Goal: Use online tool/utility: Utilize a website feature to perform a specific function

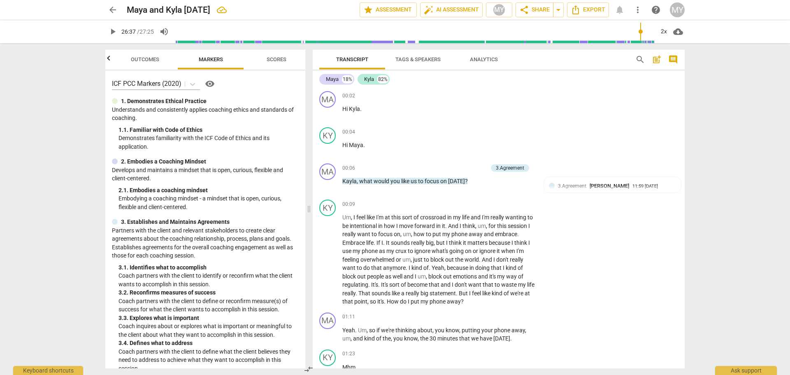
scroll to position [258, 0]
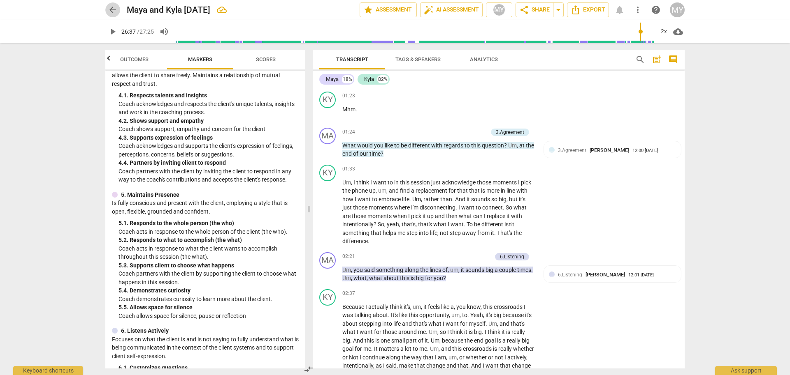
click at [113, 11] on span "arrow_back" at bounding box center [113, 10] width 10 height 10
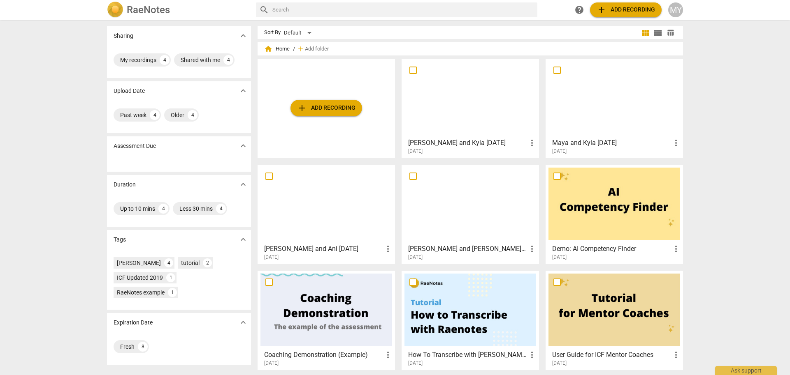
click at [471, 104] on div at bounding box center [470, 98] width 132 height 73
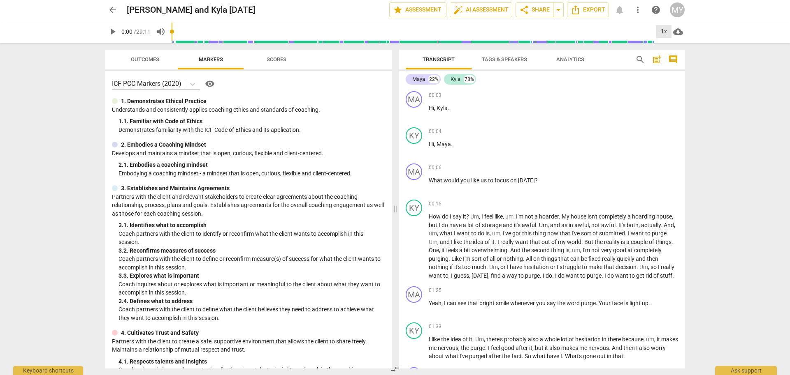
click at [663, 34] on div "1x" at bounding box center [663, 31] width 16 height 13
click at [666, 97] on li "2x" at bounding box center [669, 95] width 28 height 16
click at [111, 32] on span "play_arrow" at bounding box center [113, 32] width 10 height 10
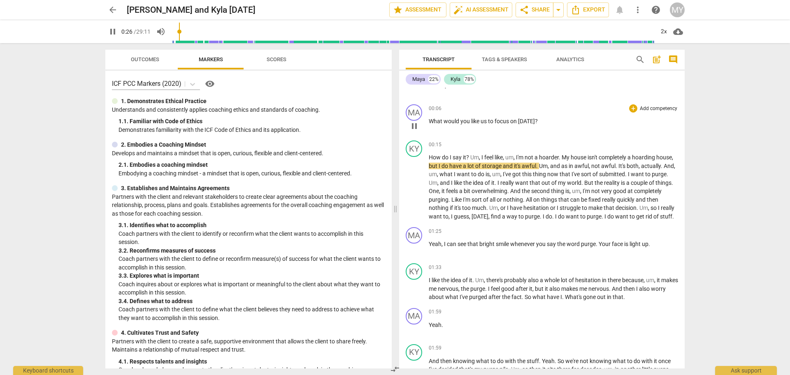
click at [662, 110] on p "Add competency" at bounding box center [658, 108] width 39 height 7
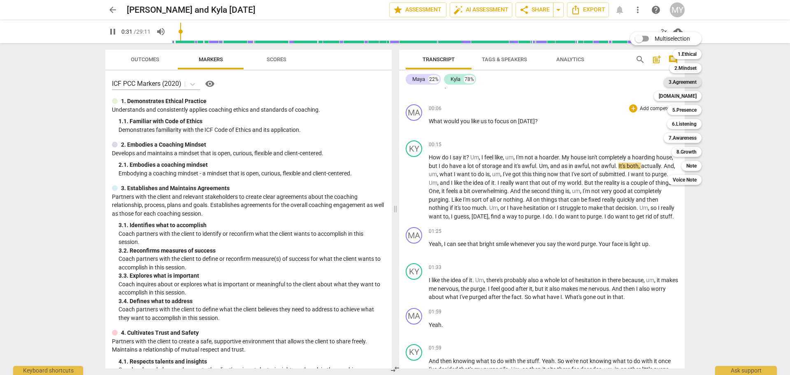
click at [689, 83] on b "3.Agreement" at bounding box center [682, 82] width 28 height 10
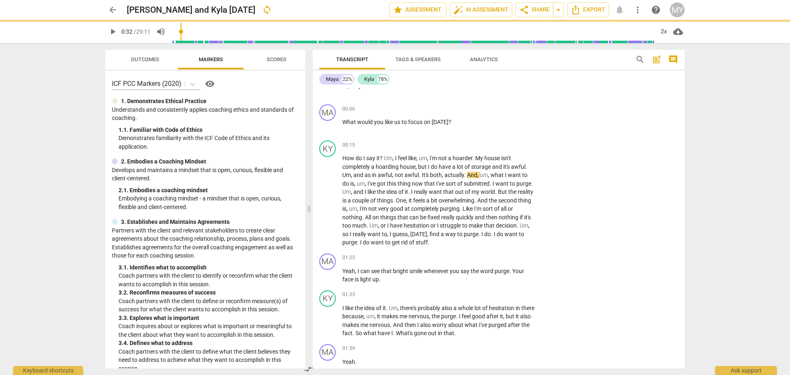
type input "33"
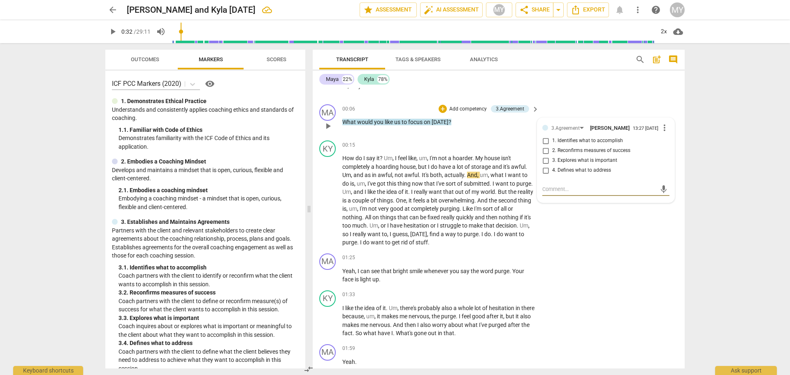
click at [544, 143] on input "1. Identifies what to accomplish" at bounding box center [545, 141] width 13 height 10
checkbox input "true"
click at [478, 230] on p "How do I say it ? Um , I feel like , um , I'm not a hoarder . My house isn't co…" at bounding box center [438, 200] width 192 height 93
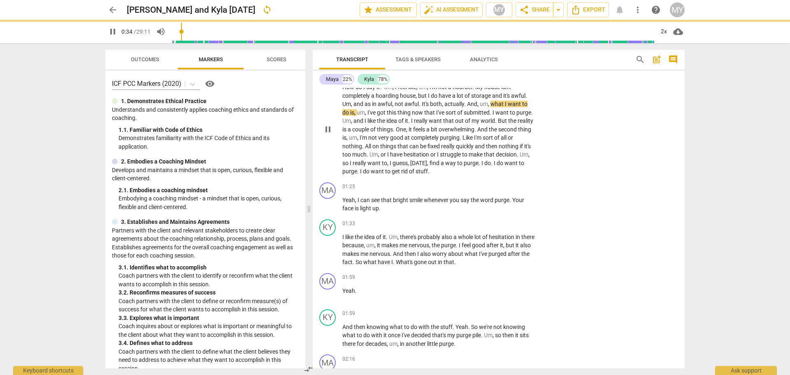
scroll to position [134, 0]
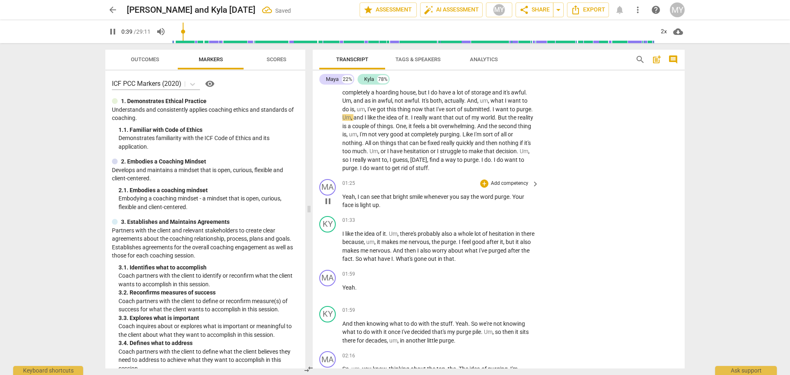
click at [513, 183] on p "Add competency" at bounding box center [509, 183] width 39 height 7
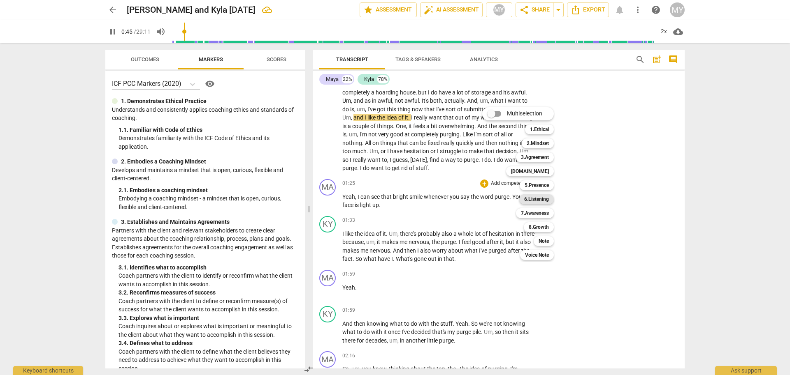
click at [544, 201] on b "6.Listening" at bounding box center [536, 200] width 25 height 10
type input "46"
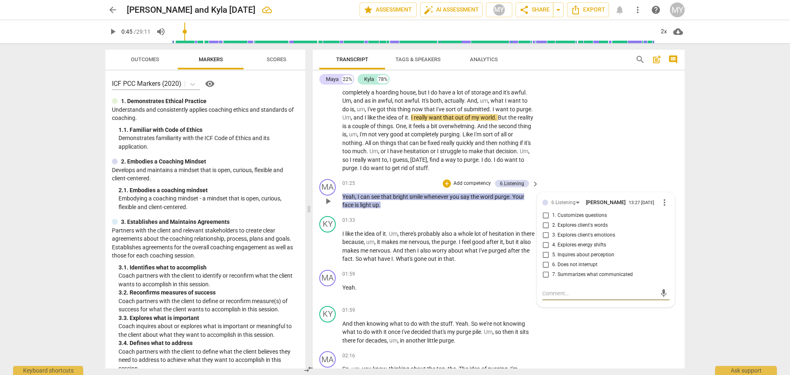
click at [544, 244] on input "4. Explores energy shifts" at bounding box center [545, 246] width 13 height 10
checkbox input "true"
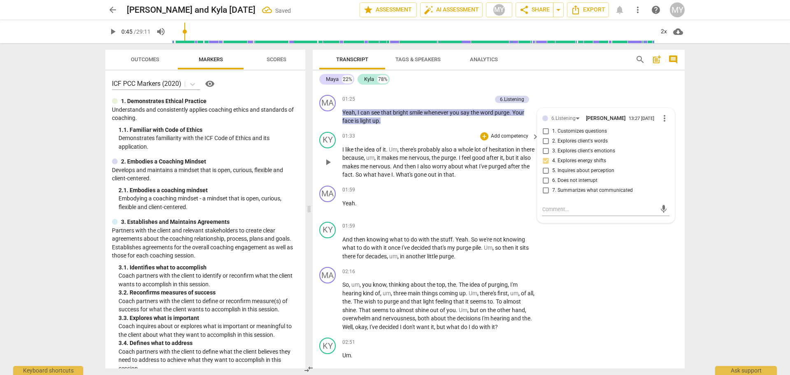
scroll to position [219, 0]
click at [329, 162] on span "play_arrow" at bounding box center [328, 162] width 10 height 10
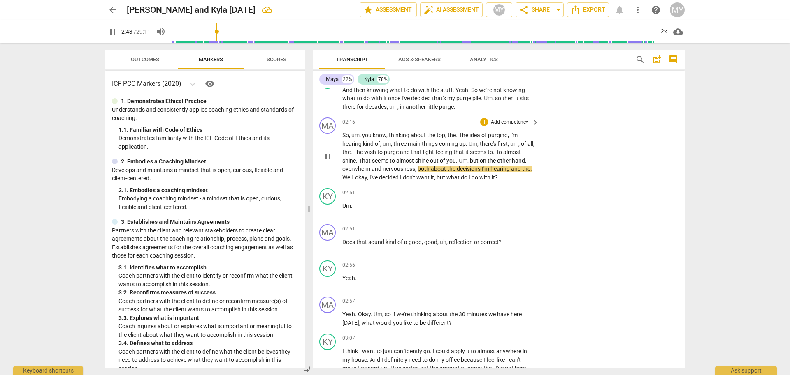
scroll to position [370, 0]
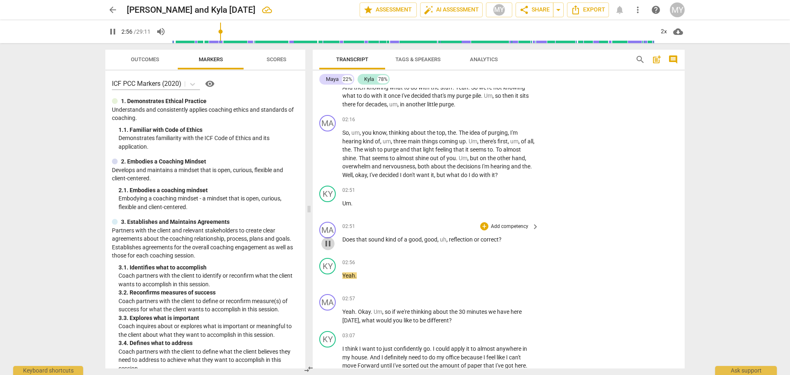
click at [331, 244] on span "pause" at bounding box center [328, 244] width 10 height 10
type input "177"
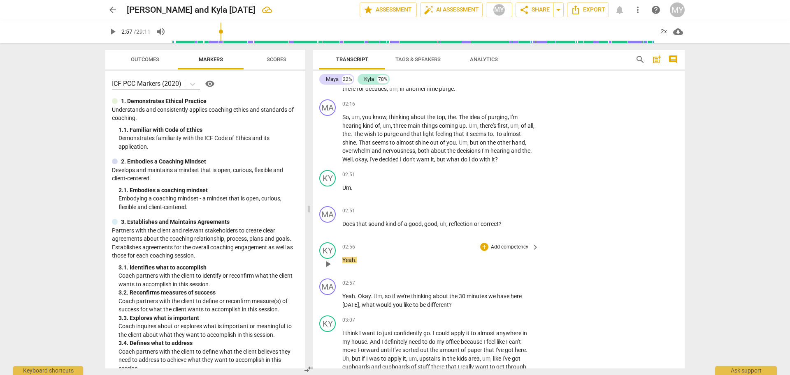
scroll to position [384, 0]
click at [509, 105] on p "Add competency" at bounding box center [509, 106] width 39 height 7
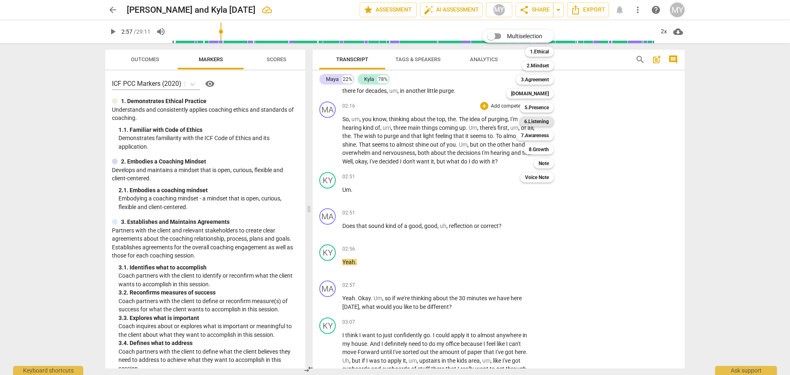
click at [542, 123] on b "6.Listening" at bounding box center [536, 122] width 25 height 10
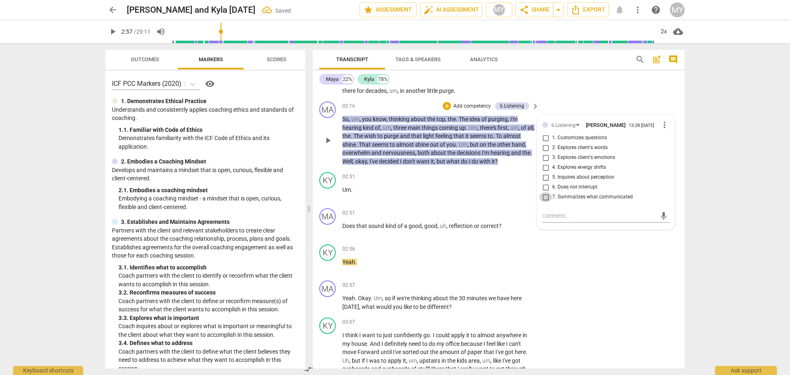
click at [542, 195] on input "7. Summarizes what communicated" at bounding box center [545, 197] width 13 height 10
checkbox input "true"
click at [330, 269] on span "play_arrow" at bounding box center [328, 267] width 10 height 10
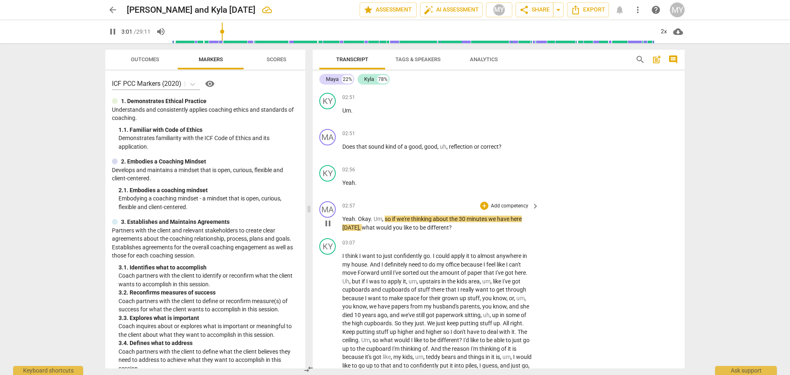
scroll to position [465, 0]
click at [506, 204] on p "Add competency" at bounding box center [509, 204] width 39 height 7
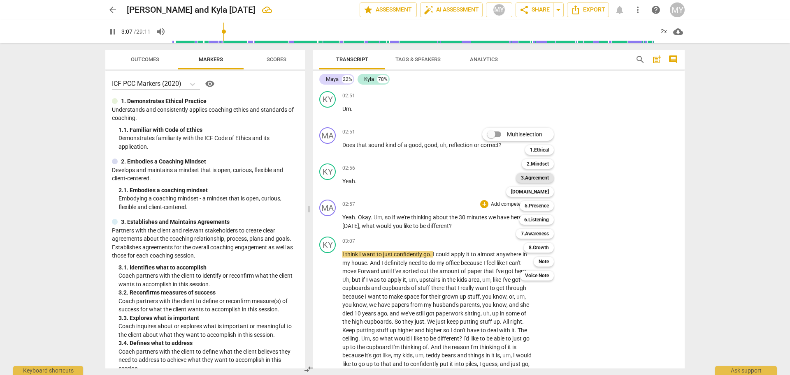
click at [544, 177] on b "3.Agreement" at bounding box center [535, 178] width 28 height 10
type input "189"
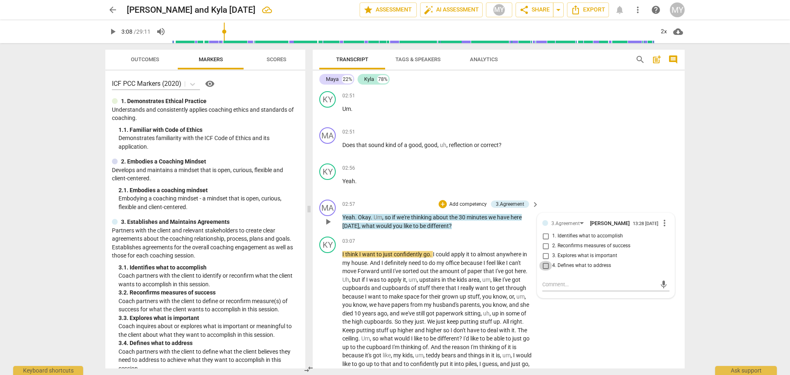
click at [544, 269] on input "4. Defines what to address" at bounding box center [545, 266] width 13 height 10
checkbox input "true"
click at [329, 226] on span "play_arrow" at bounding box center [328, 222] width 10 height 10
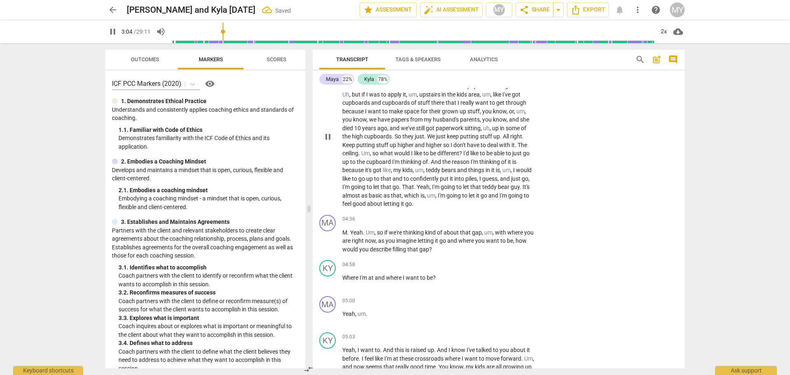
scroll to position [652, 0]
click at [328, 239] on span "pause" at bounding box center [328, 239] width 10 height 10
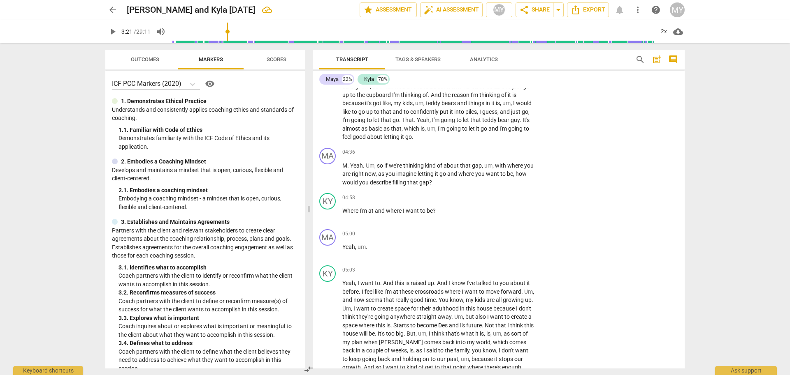
scroll to position [719, 0]
click at [661, 32] on div "2x" at bounding box center [663, 31] width 16 height 13
click at [387, 238] on div at bounding box center [395, 187] width 790 height 375
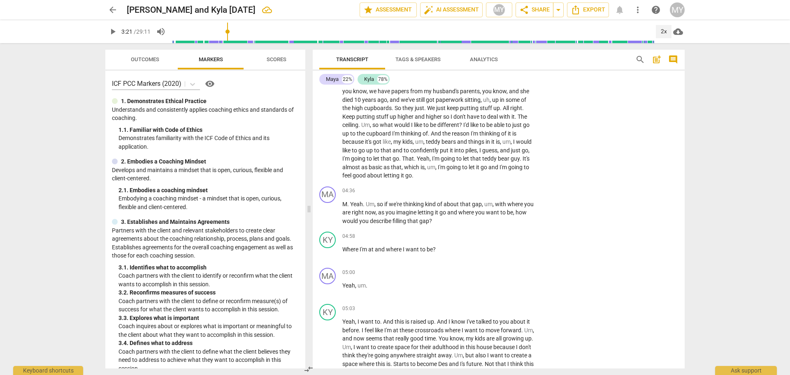
scroll to position [692, 0]
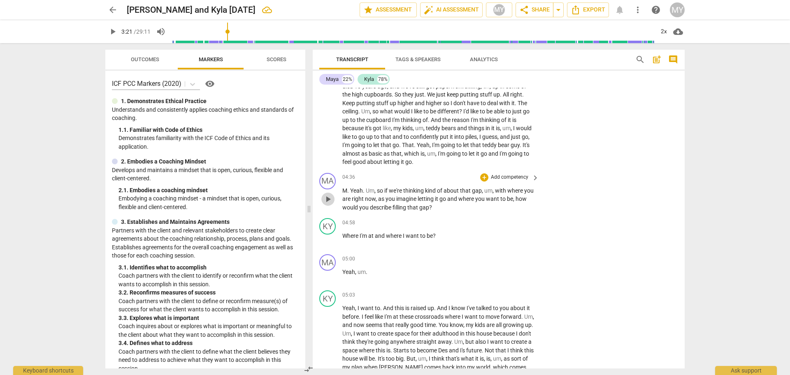
click at [326, 201] on span "play_arrow" at bounding box center [328, 200] width 10 height 10
click at [499, 176] on p "Add competency" at bounding box center [509, 177] width 39 height 7
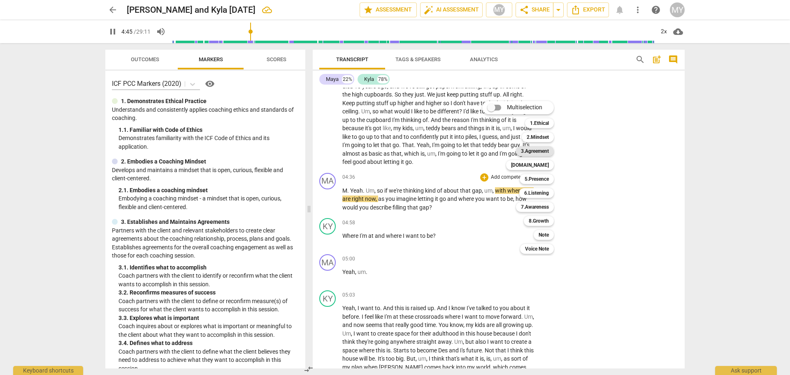
click at [544, 154] on b "3.Agreement" at bounding box center [535, 151] width 28 height 10
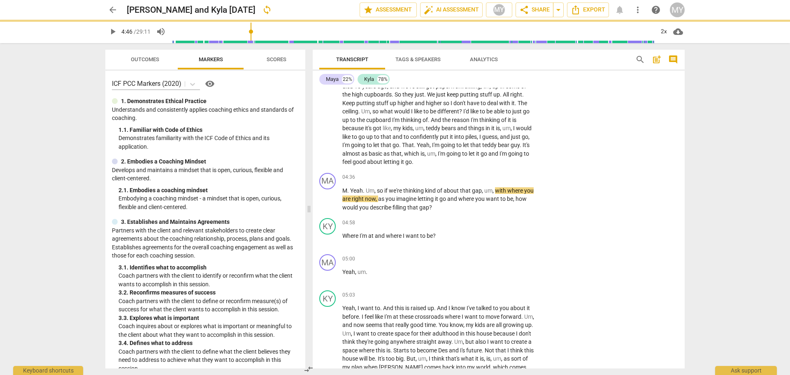
type input "286"
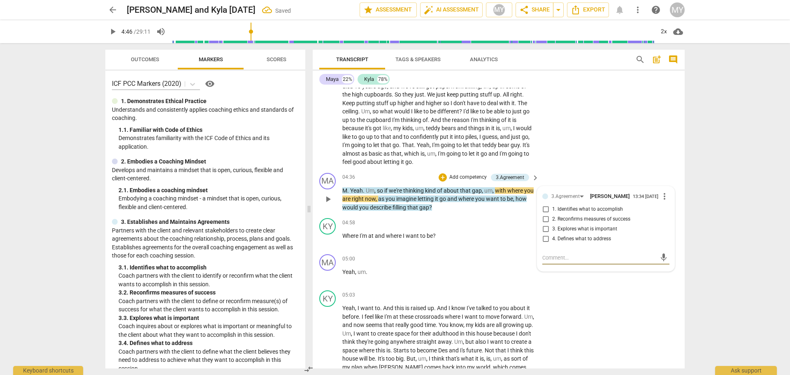
click at [545, 222] on input "2. Reconfirms measures of success" at bounding box center [545, 220] width 13 height 10
checkbox input "true"
click at [328, 200] on span "play_arrow" at bounding box center [328, 200] width 10 height 10
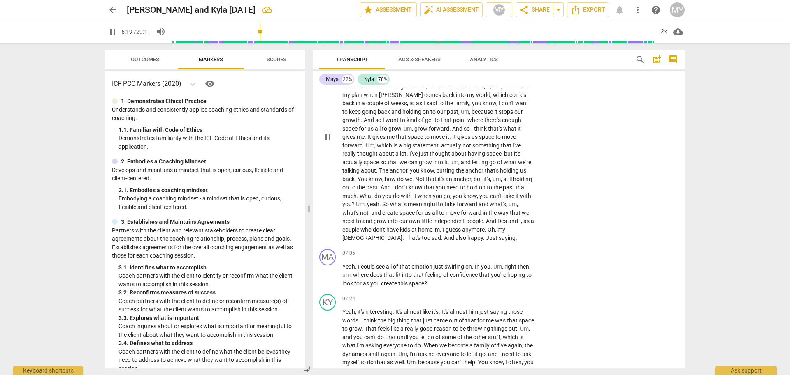
scroll to position [966, 0]
click at [505, 252] on p "Add competency" at bounding box center [509, 252] width 39 height 7
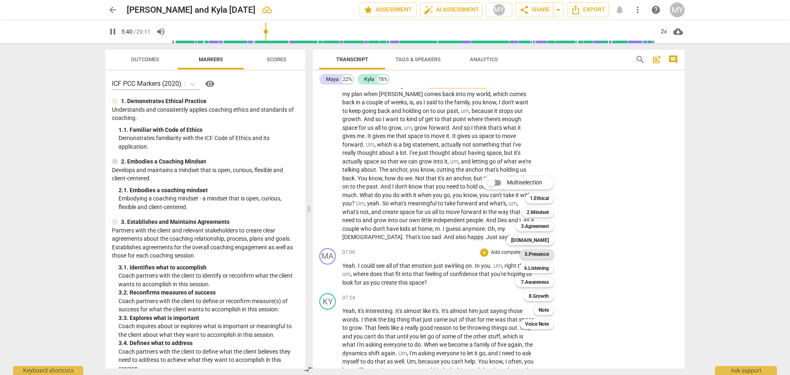
click at [543, 252] on b "5.Presence" at bounding box center [536, 255] width 24 height 10
type input "341"
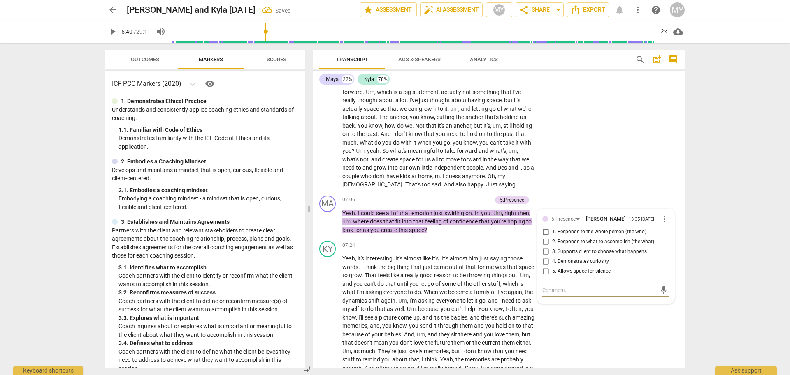
scroll to position [1020, 0]
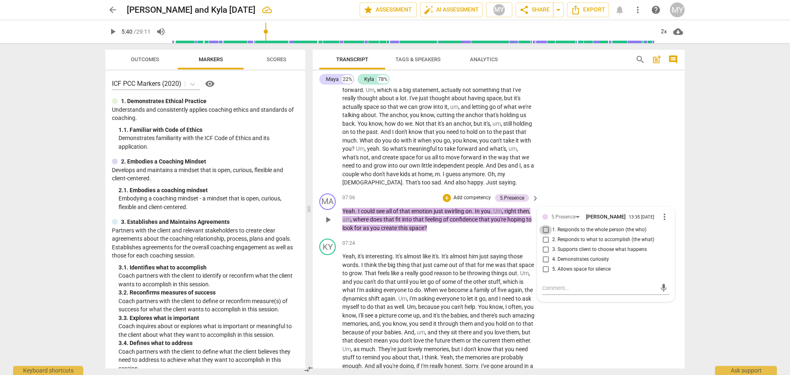
click at [543, 229] on input "1. Responds to the whole person (the who)" at bounding box center [545, 230] width 13 height 10
checkbox input "true"
click at [559, 218] on div "5.Presence" at bounding box center [563, 217] width 24 height 8
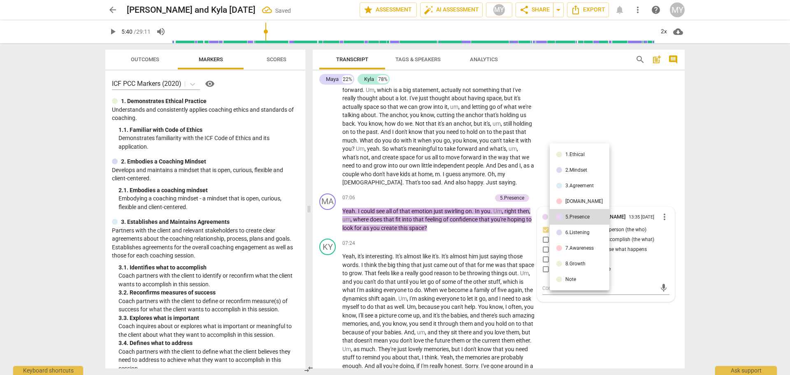
click at [577, 251] on li "7.Awareness" at bounding box center [579, 249] width 60 height 16
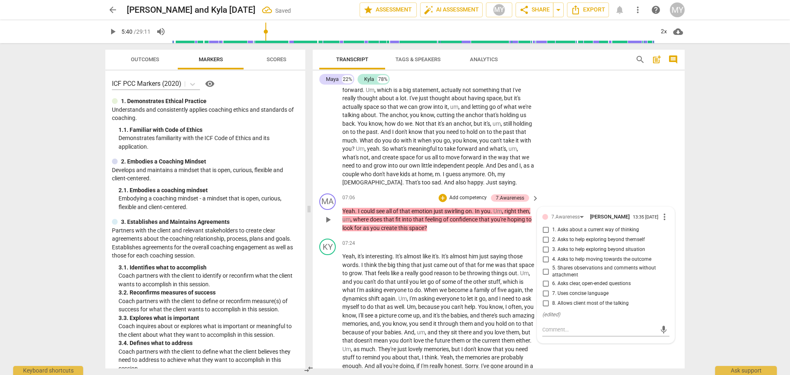
click at [543, 241] on input "2. Asks to help exploring beyond themself" at bounding box center [545, 240] width 13 height 10
checkbox input "true"
click at [544, 252] on input "3. Asks to help exploring beyond situation" at bounding box center [545, 250] width 13 height 10
checkbox input "true"
click at [543, 262] on input "4. Asks to help moving towards the outcome" at bounding box center [545, 260] width 13 height 10
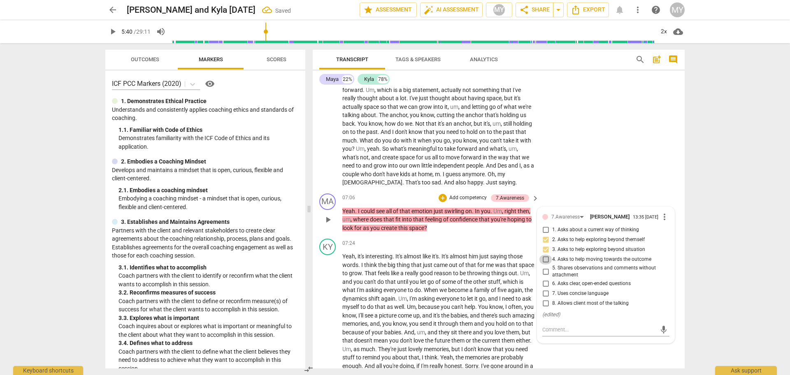
checkbox input "true"
click at [327, 220] on span "play_arrow" at bounding box center [328, 220] width 10 height 10
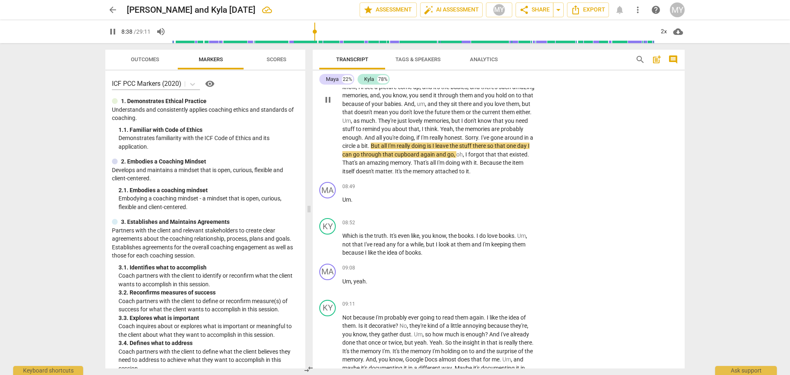
scroll to position [1252, 0]
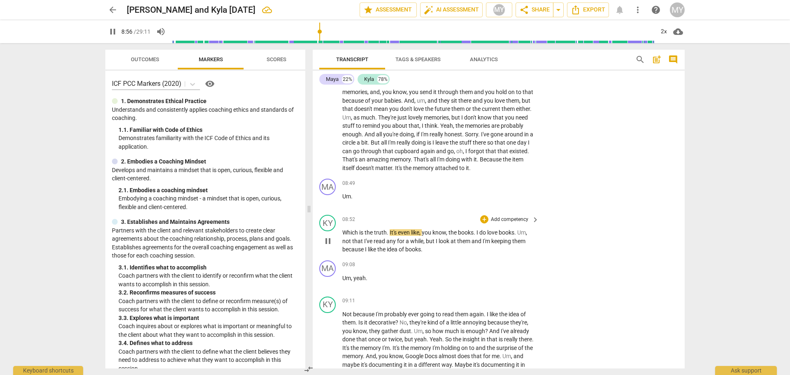
click at [342, 236] on span "Which" at bounding box center [350, 232] width 17 height 7
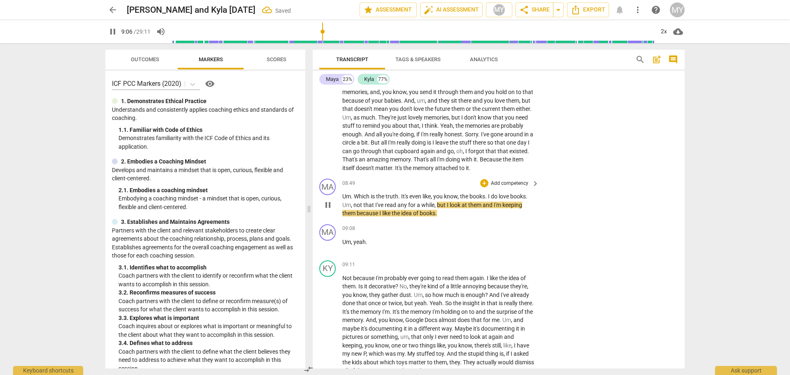
click at [343, 200] on span "Um" at bounding box center [346, 196] width 9 height 7
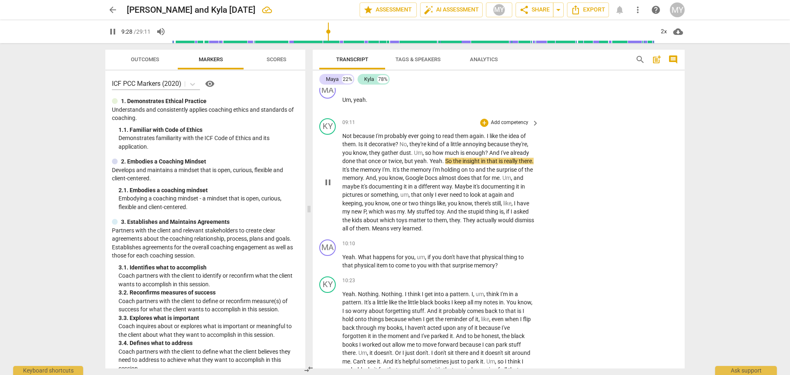
scroll to position [1383, 0]
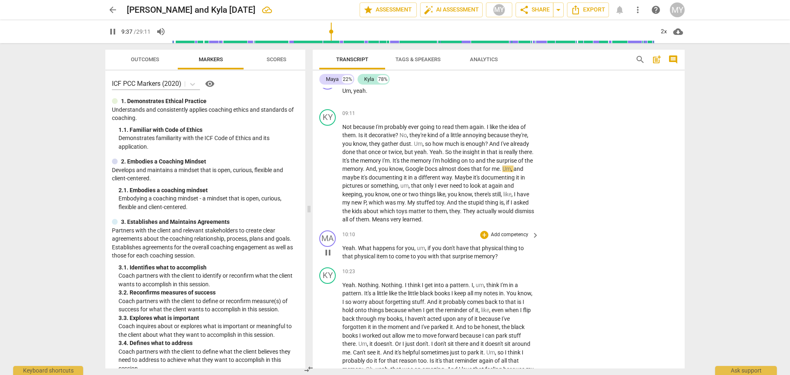
click at [504, 232] on p "Add competency" at bounding box center [509, 235] width 39 height 7
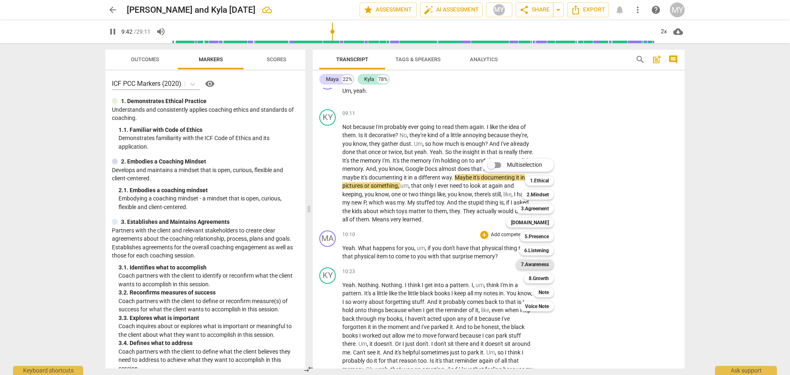
click at [544, 266] on b "7.Awareness" at bounding box center [535, 265] width 28 height 10
type input "583"
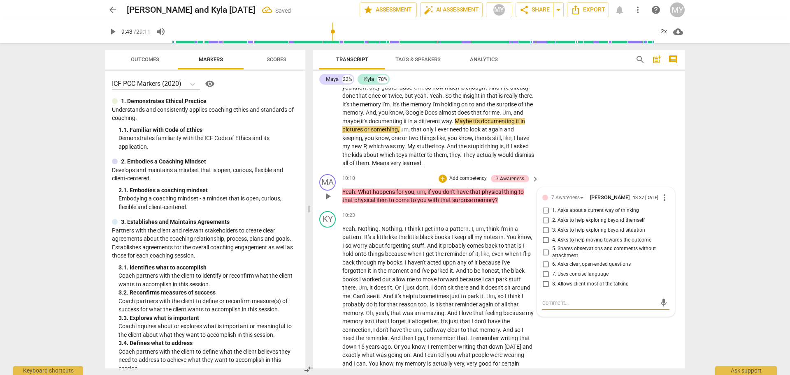
scroll to position [1443, 0]
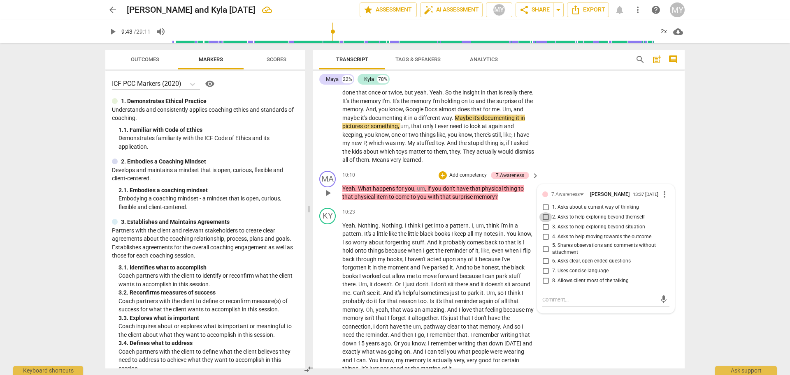
click at [544, 219] on input "2. Asks to help exploring beyond themself" at bounding box center [545, 218] width 13 height 10
checkbox input "true"
click at [543, 265] on input "6. Asks clear, open-ended questions" at bounding box center [545, 262] width 13 height 10
checkbox input "true"
click at [543, 285] on input "8. Allows client most of the talking" at bounding box center [545, 281] width 13 height 10
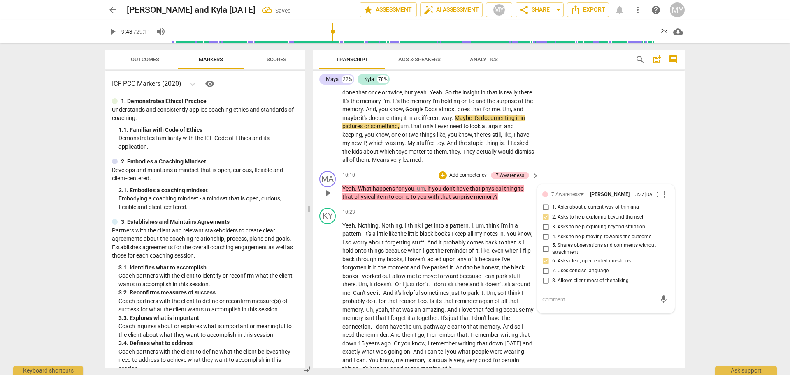
checkbox input "true"
click at [579, 195] on div "7.Awareness" at bounding box center [568, 194] width 35 height 7
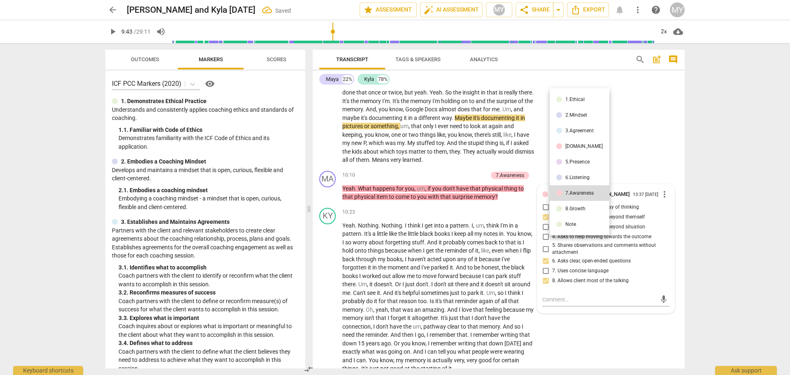
click at [581, 178] on div "6.Listening" at bounding box center [577, 177] width 24 height 5
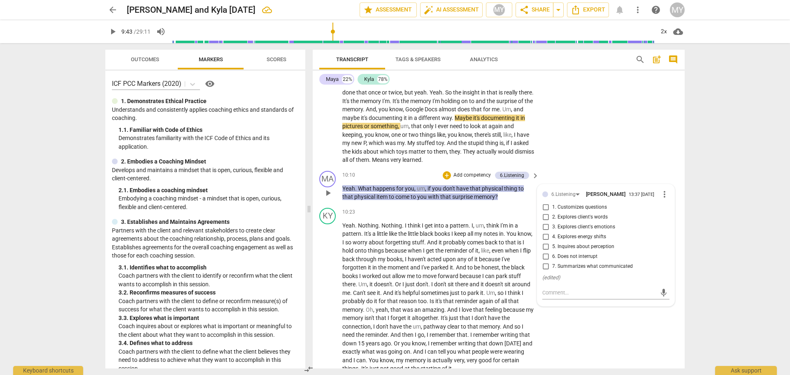
click at [546, 228] on input "3. Explores client's emotions" at bounding box center [545, 227] width 13 height 10
checkbox input "true"
click at [544, 245] on input "5. Inquires about perception" at bounding box center [545, 247] width 13 height 10
checkbox input "true"
click at [329, 194] on span "play_arrow" at bounding box center [328, 193] width 10 height 10
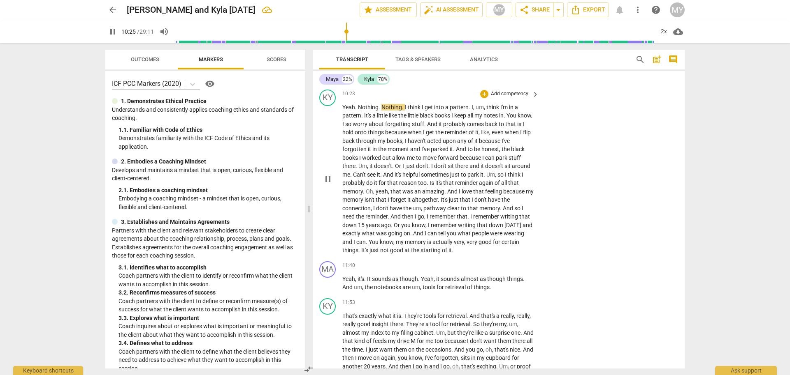
scroll to position [1561, 0]
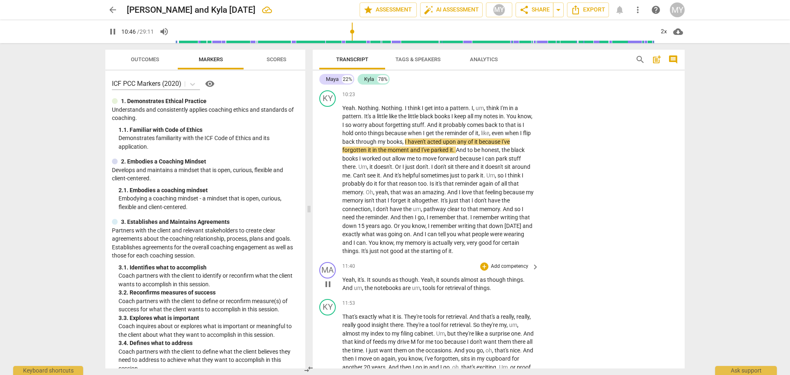
click at [511, 266] on p "Add competency" at bounding box center [509, 266] width 39 height 7
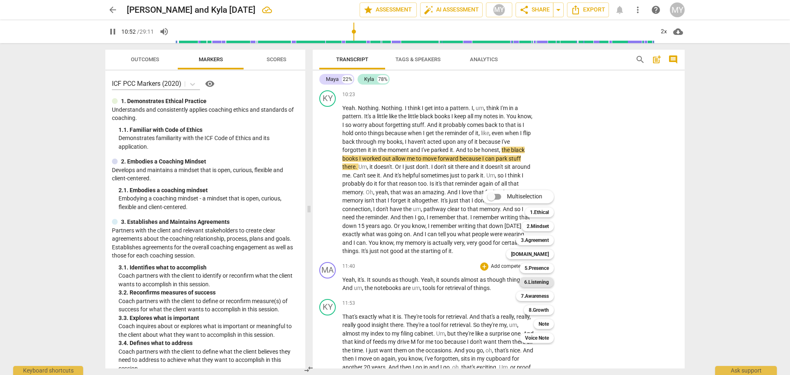
click at [538, 283] on b "6.Listening" at bounding box center [536, 283] width 25 height 10
type input "654"
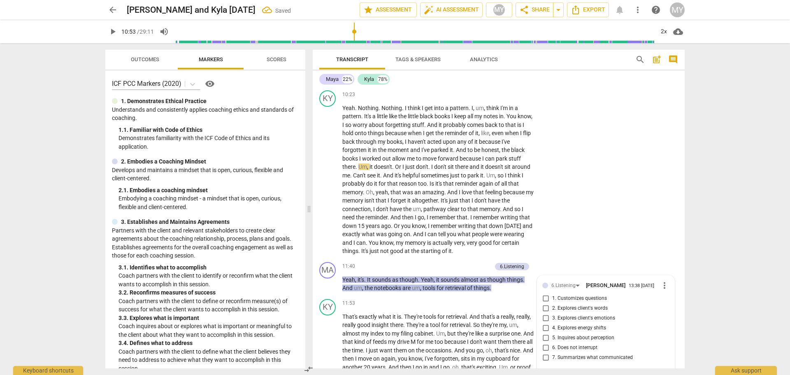
scroll to position [1709, 0]
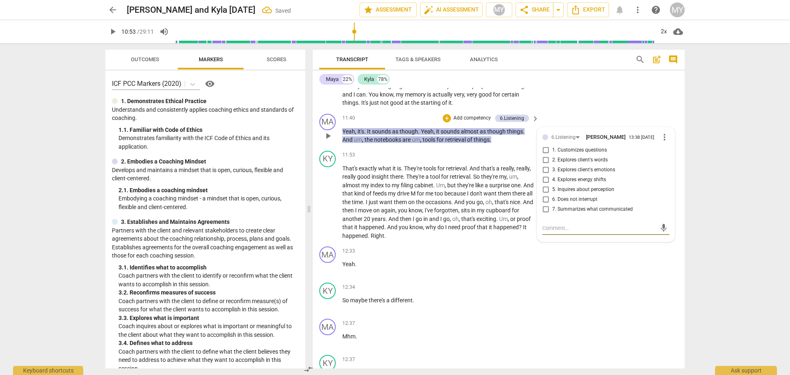
click at [544, 211] on input "7. Summarizes what communicated" at bounding box center [545, 210] width 13 height 10
checkbox input "true"
click at [561, 138] on div "6.Listening" at bounding box center [563, 138] width 24 height 8
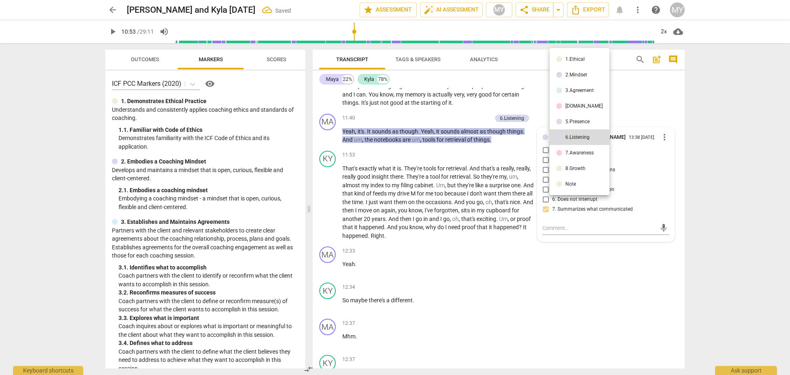
click at [570, 158] on li "7.Awareness" at bounding box center [579, 153] width 60 height 16
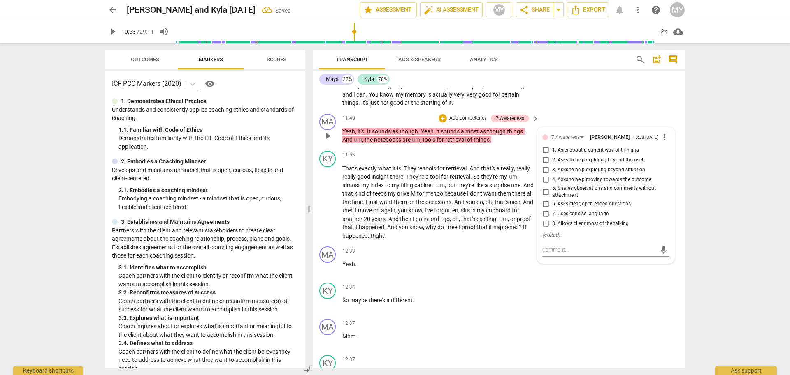
click at [544, 197] on input "5. Shares observations and comments without attachment" at bounding box center [545, 192] width 13 height 10
checkbox input "true"
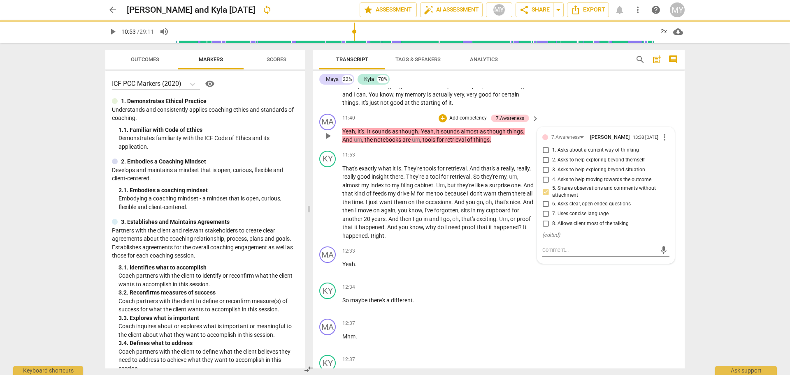
click at [327, 137] on span "play_arrow" at bounding box center [328, 136] width 10 height 10
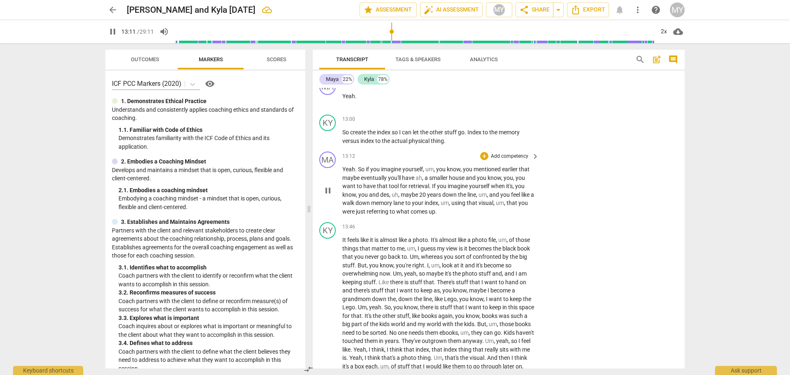
scroll to position [2057, 0]
click at [510, 155] on p "Add competency" at bounding box center [509, 155] width 39 height 7
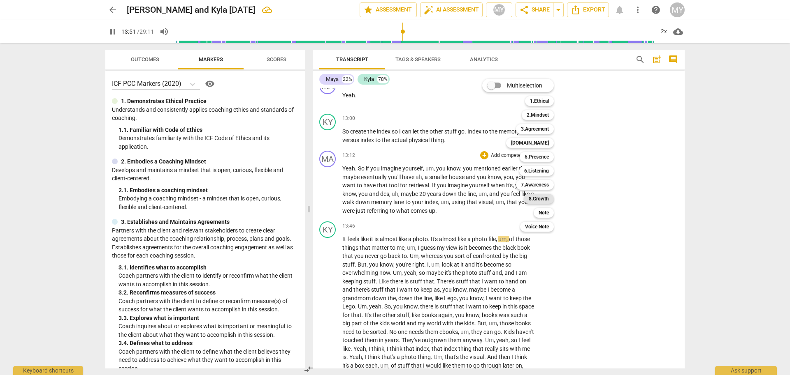
click at [544, 200] on b "8.Growth" at bounding box center [538, 199] width 20 height 10
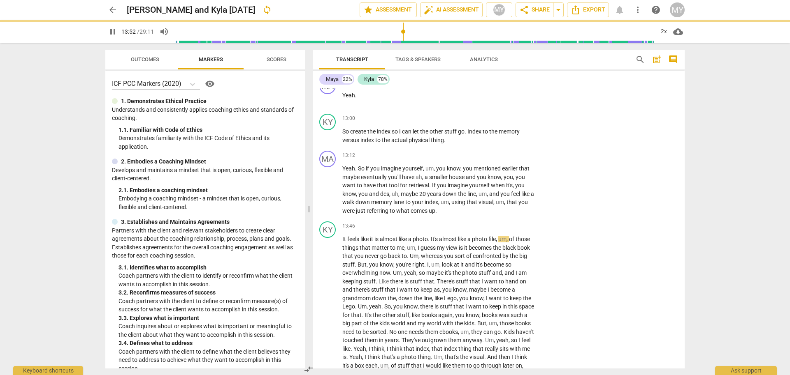
type input "833"
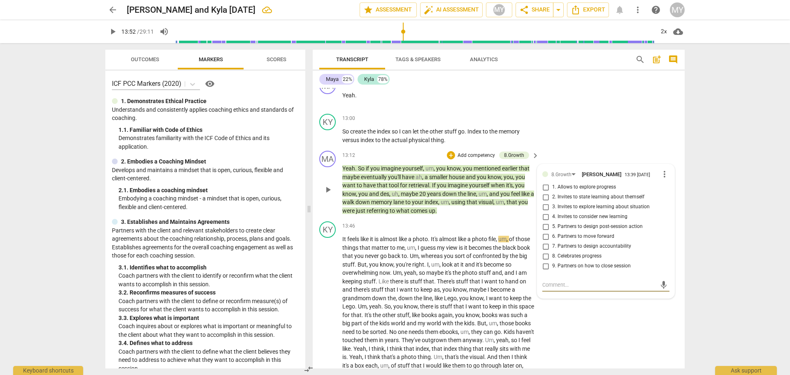
click at [543, 216] on input "4. Invites to consider new learning" at bounding box center [545, 217] width 13 height 10
checkbox input "true"
click at [562, 173] on div "8.Growth" at bounding box center [561, 175] width 20 height 8
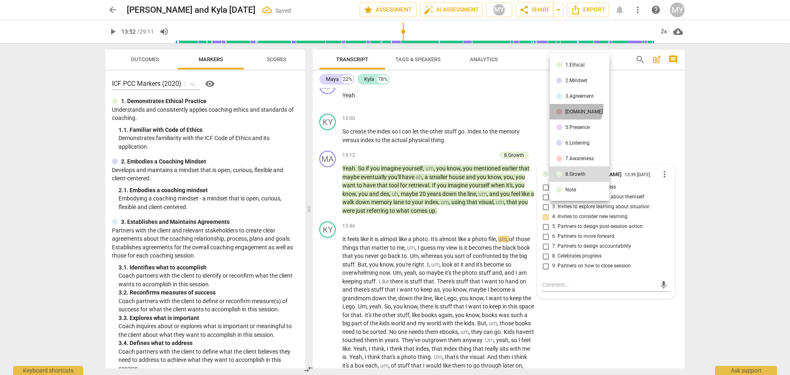
click at [570, 107] on li "[DOMAIN_NAME]" at bounding box center [579, 112] width 60 height 16
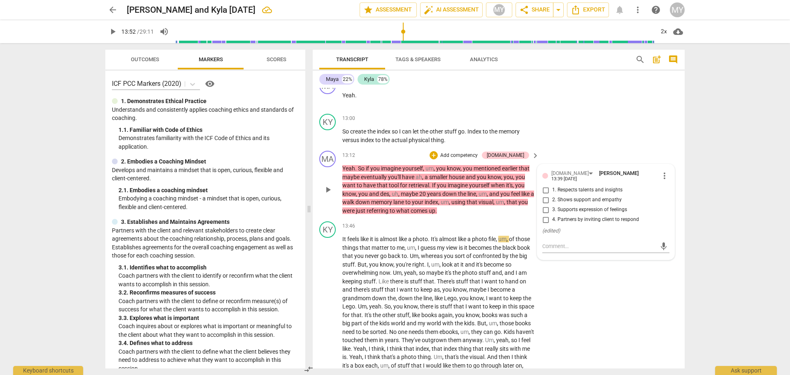
click at [545, 218] on input "4. Partners by inviting client to respond" at bounding box center [545, 220] width 13 height 10
checkbox input "true"
click at [326, 192] on span "play_arrow" at bounding box center [328, 190] width 10 height 10
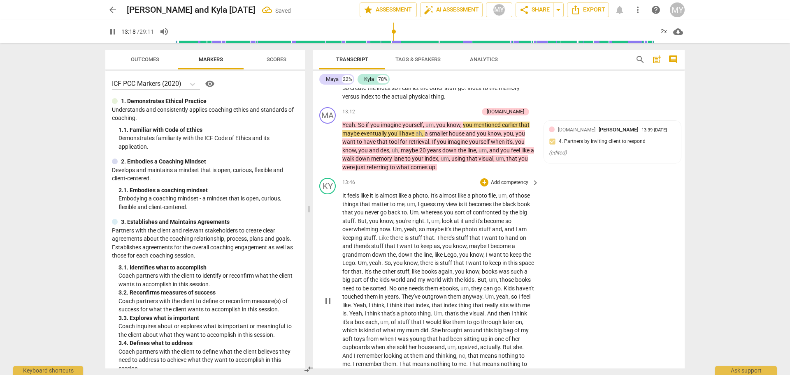
scroll to position [2135, 0]
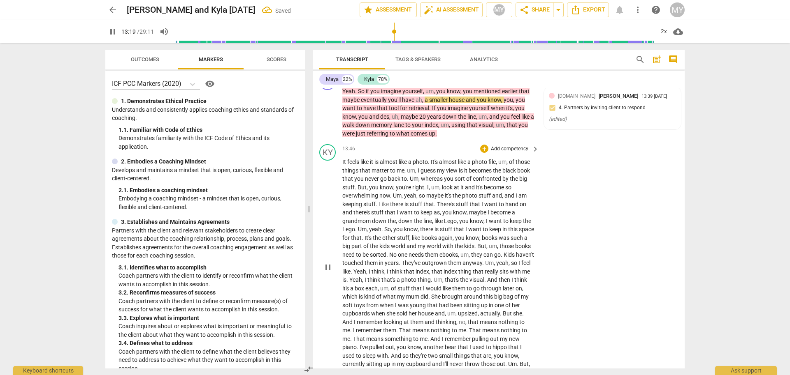
click at [328, 271] on span "pause" at bounding box center [328, 268] width 10 height 10
click at [328, 271] on span "play_arrow" at bounding box center [328, 268] width 10 height 10
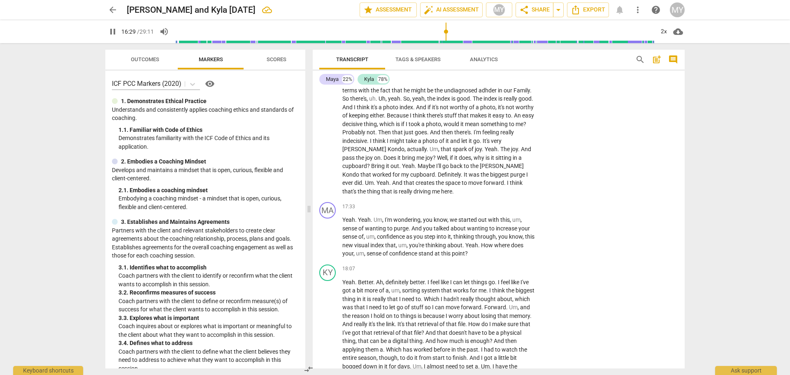
scroll to position [2581, 0]
click at [504, 210] on p "Add competency" at bounding box center [509, 206] width 39 height 7
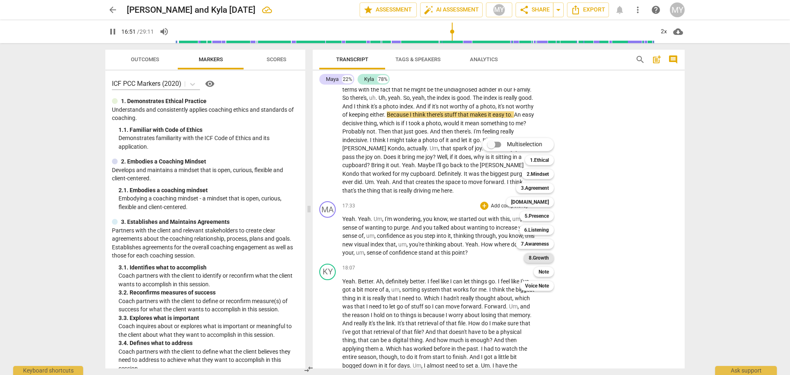
click at [539, 262] on b "8.Growth" at bounding box center [538, 258] width 20 height 10
type input "1012"
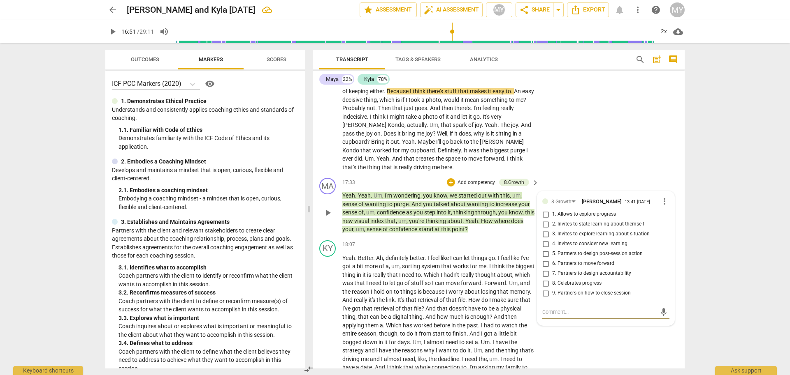
scroll to position [2604, 0]
click at [560, 206] on div "8.Growth" at bounding box center [561, 203] width 20 height 8
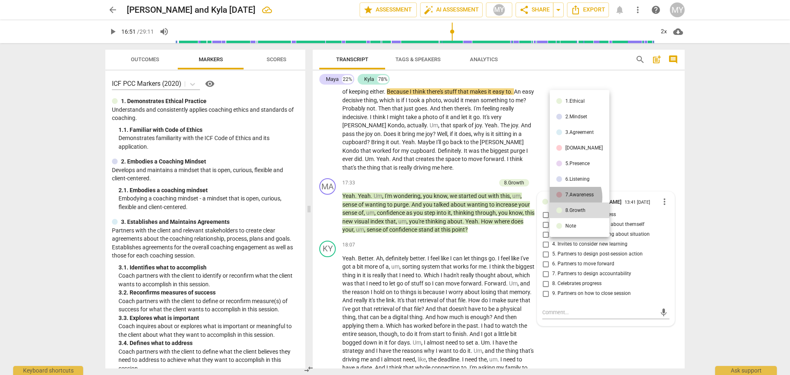
click at [565, 197] on li "7.Awareness" at bounding box center [579, 195] width 60 height 16
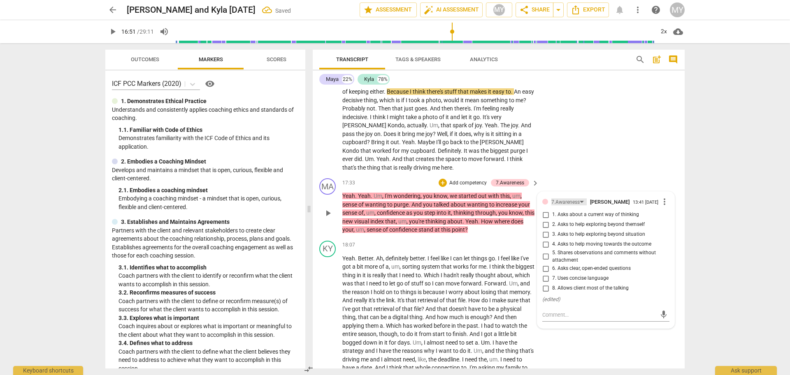
click at [556, 206] on div "7.Awareness" at bounding box center [565, 203] width 28 height 8
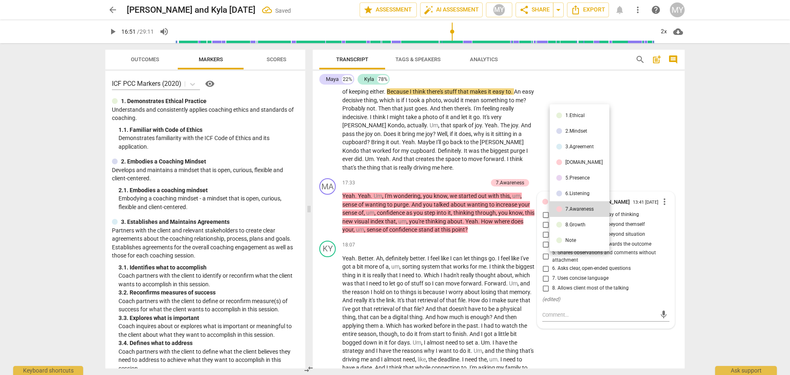
click at [575, 143] on li "3.Agreement" at bounding box center [579, 147] width 60 height 16
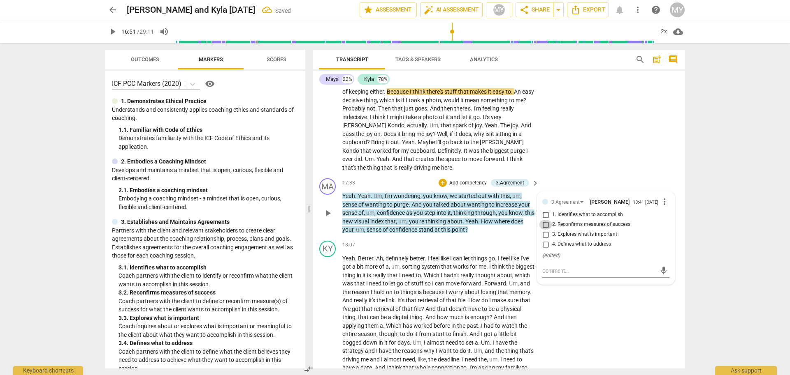
click at [545, 230] on input "2. Reconfirms measures of success" at bounding box center [545, 225] width 13 height 10
click at [543, 230] on input "2. Reconfirms measures of success" at bounding box center [545, 225] width 13 height 10
checkbox input "false"
click at [573, 206] on div "3.Agreement" at bounding box center [565, 203] width 28 height 8
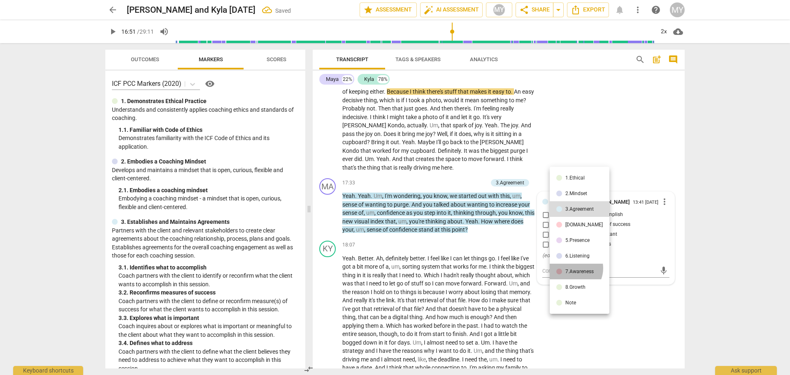
click at [571, 269] on div "7.Awareness" at bounding box center [579, 271] width 28 height 5
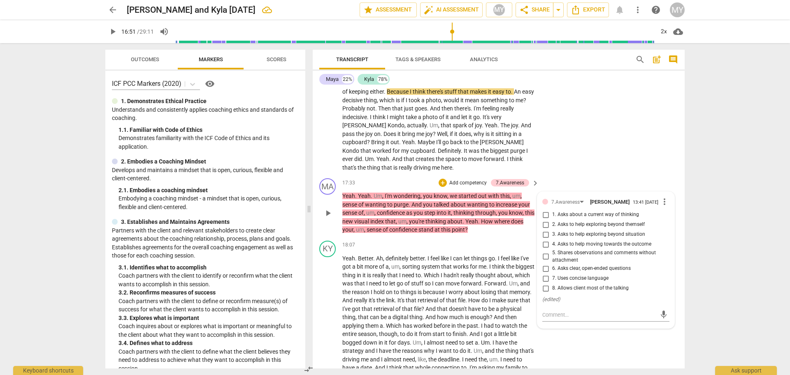
click at [632, 206] on div "13:41 [DATE]" at bounding box center [644, 202] width 25 height 5
click at [575, 206] on div "7.Awareness" at bounding box center [565, 203] width 28 height 8
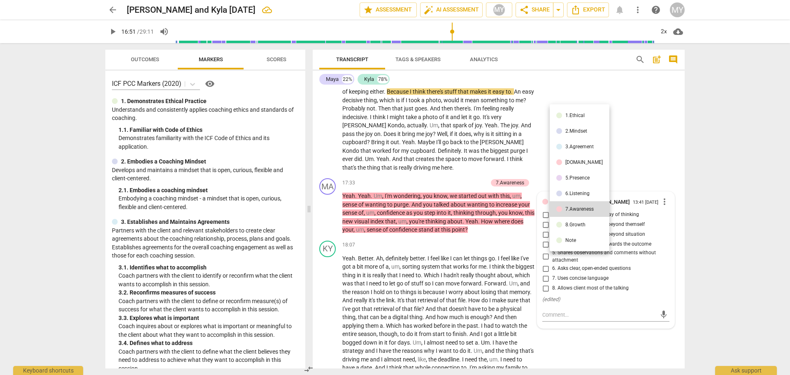
click at [574, 227] on div "8.Growth" at bounding box center [575, 224] width 20 height 5
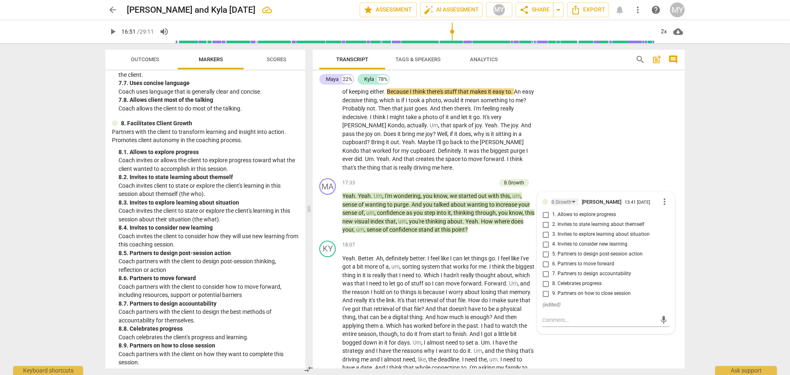
scroll to position [996, 0]
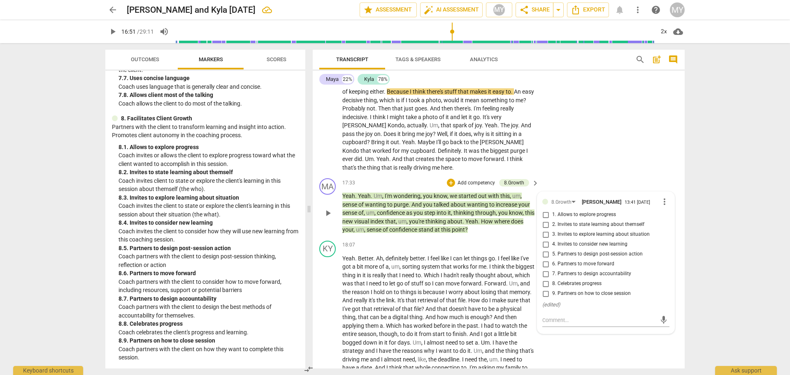
click at [545, 220] on input "1. Allows to explore progress" at bounding box center [545, 215] width 13 height 10
checkbox input "true"
click at [327, 218] on span "play_arrow" at bounding box center [328, 213] width 10 height 10
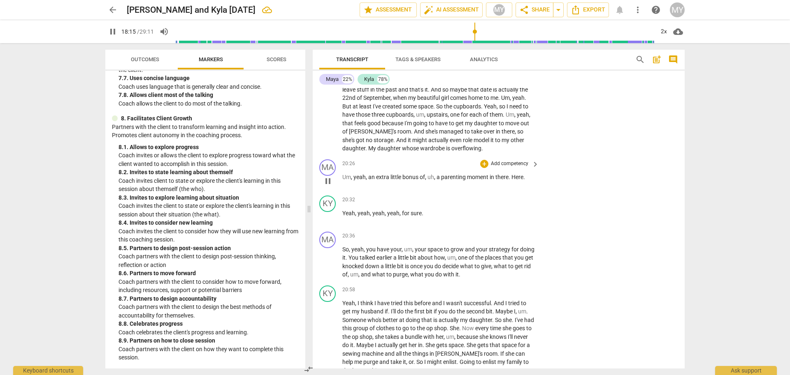
scroll to position [2892, 0]
click at [514, 167] on p "Add competency" at bounding box center [509, 163] width 39 height 7
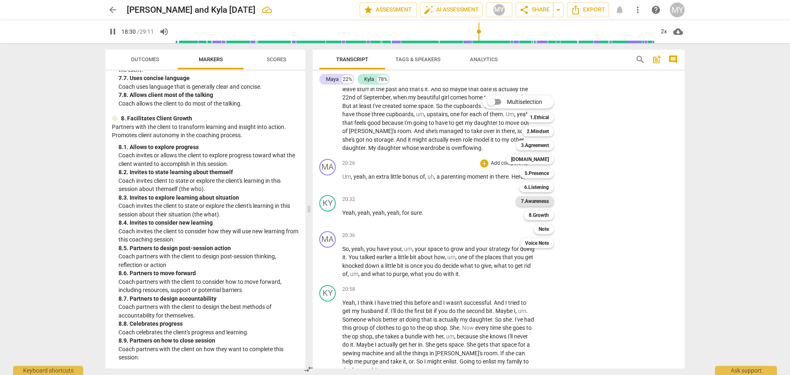
click at [537, 199] on b "7.Awareness" at bounding box center [535, 202] width 28 height 10
type input "1110"
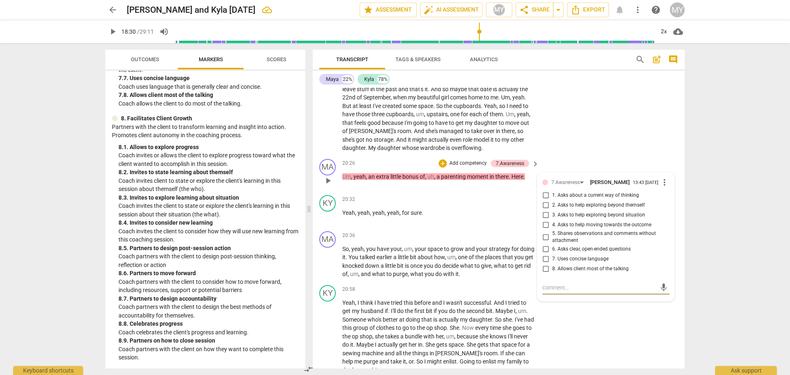
click at [544, 242] on input "5. Shares observations and comments without attachment" at bounding box center [545, 237] width 13 height 10
checkbox input "true"
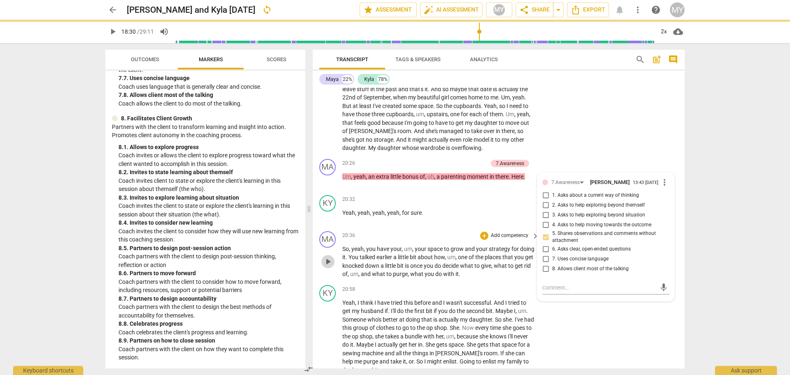
click at [328, 267] on span "play_arrow" at bounding box center [328, 262] width 10 height 10
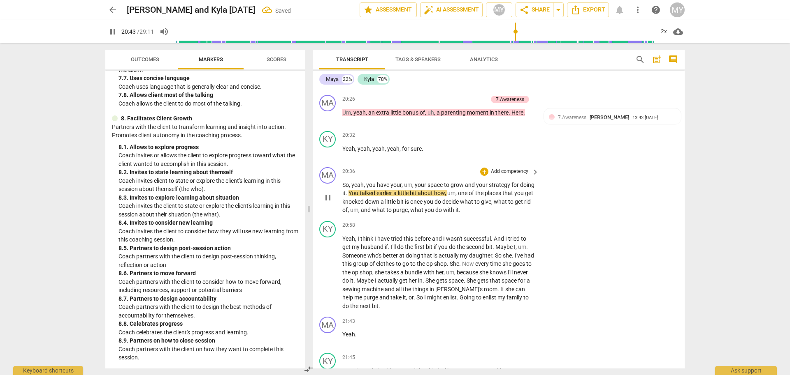
scroll to position [2957, 0]
click at [499, 175] on p "Add competency" at bounding box center [509, 170] width 39 height 7
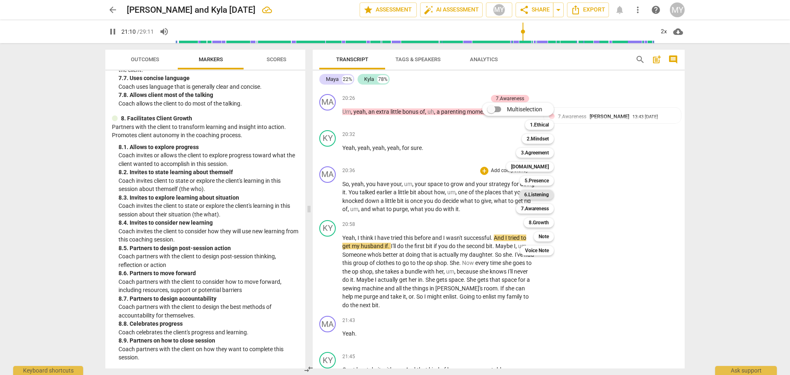
click at [540, 195] on b "6.Listening" at bounding box center [536, 195] width 25 height 10
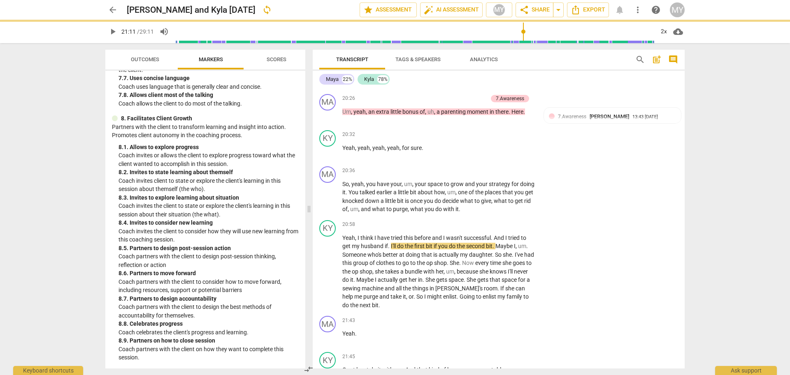
type input "1271"
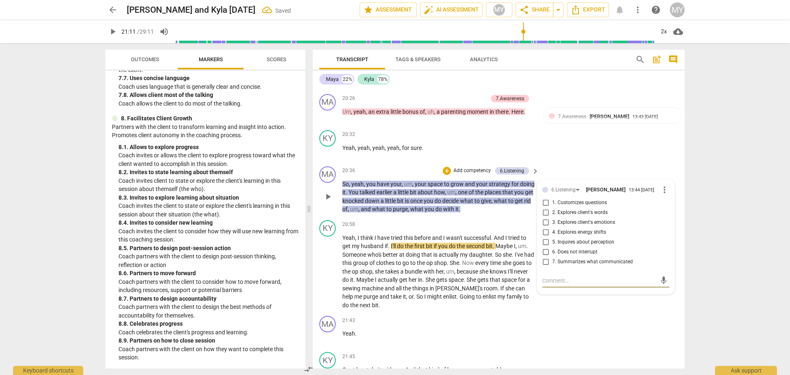
click at [545, 218] on input "2. Explores client's words" at bounding box center [545, 213] width 13 height 10
checkbox input "true"
click at [563, 194] on div "6.Listening" at bounding box center [563, 190] width 24 height 8
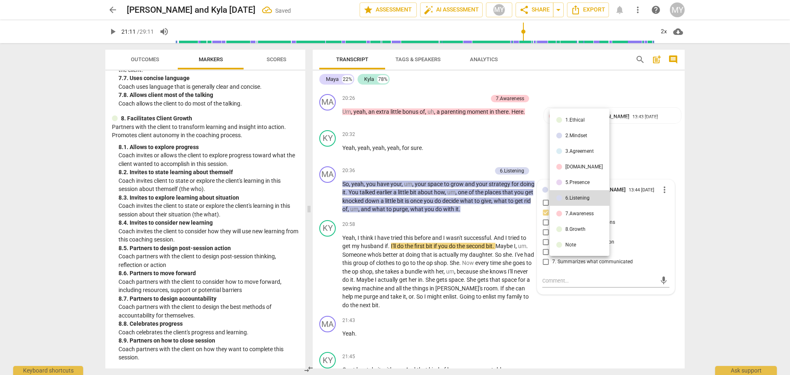
click at [574, 231] on div "8.Growth" at bounding box center [575, 229] width 20 height 5
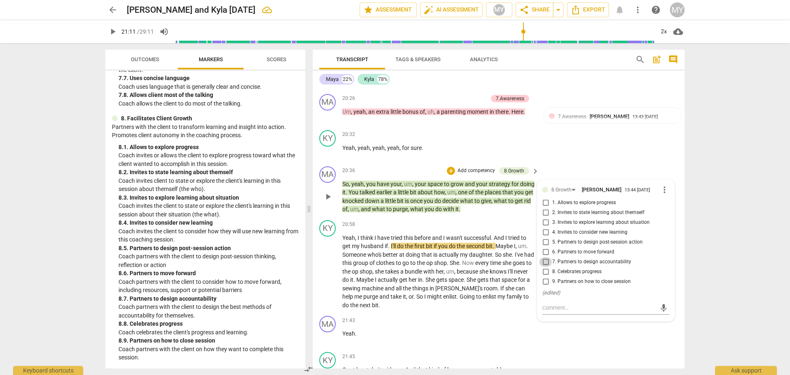
click at [546, 267] on input "7. Partners to design accountability" at bounding box center [545, 262] width 13 height 10
checkbox input "true"
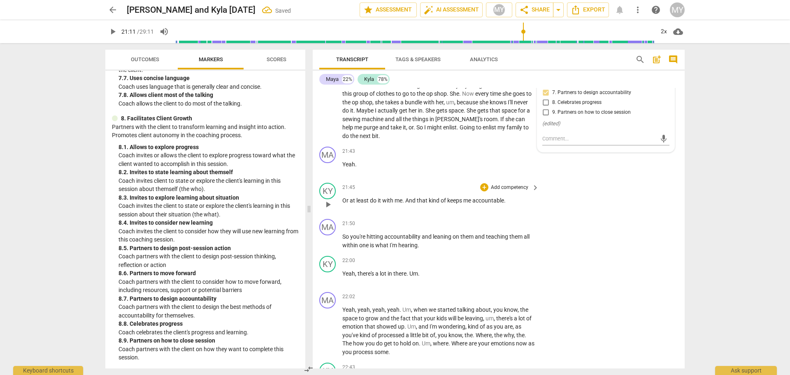
scroll to position [3132, 0]
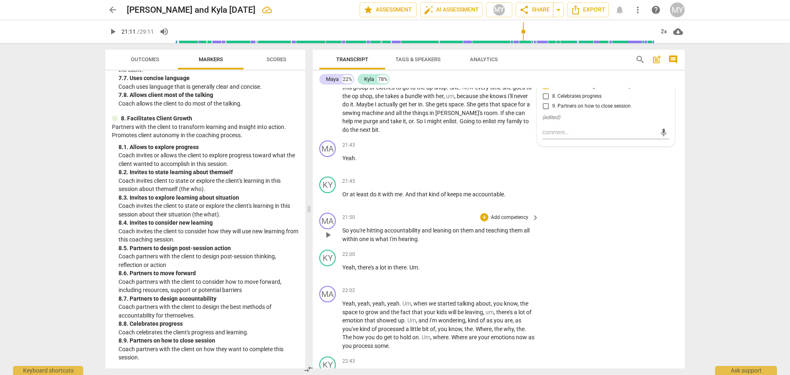
click at [327, 240] on span "play_arrow" at bounding box center [328, 235] width 10 height 10
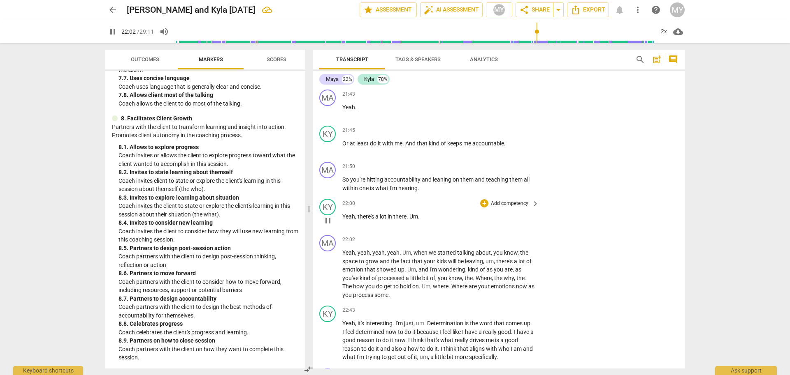
scroll to position [3184, 0]
click at [508, 170] on p "Add competency" at bounding box center [509, 166] width 39 height 7
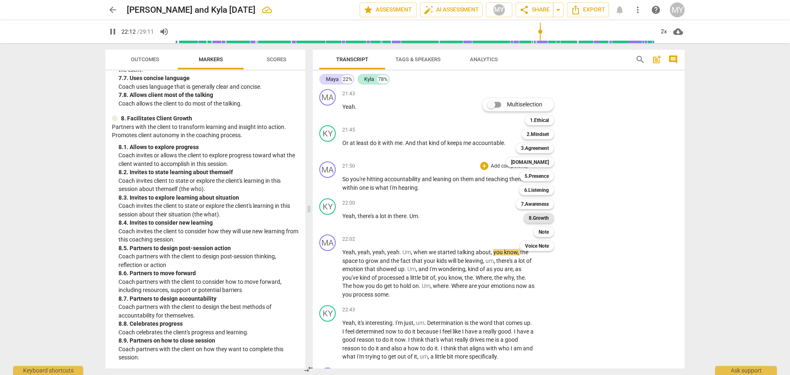
click at [542, 217] on b "8.Growth" at bounding box center [538, 218] width 20 height 10
type input "1334"
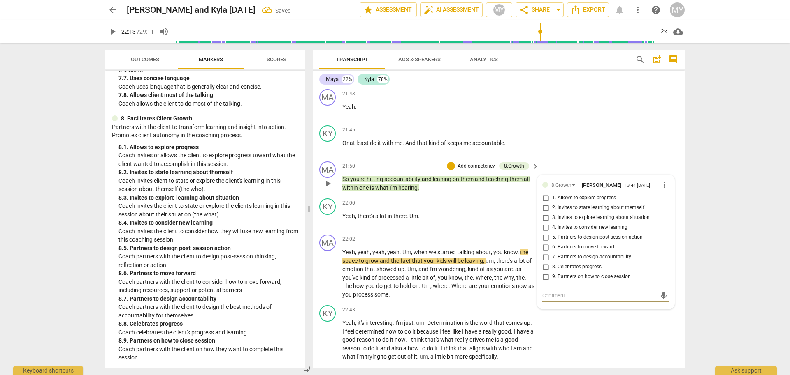
click at [543, 262] on input "7. Partners to design accountability" at bounding box center [545, 257] width 13 height 10
checkbox input "true"
click at [329, 279] on span "play_arrow" at bounding box center [328, 274] width 10 height 10
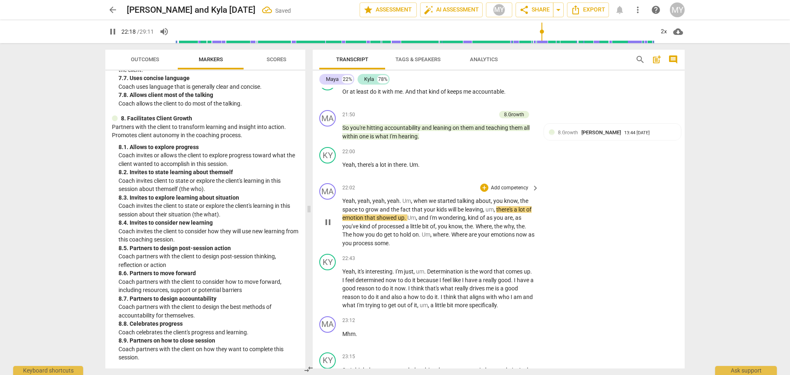
scroll to position [3235, 0]
click at [505, 192] on p "Add competency" at bounding box center [509, 187] width 39 height 7
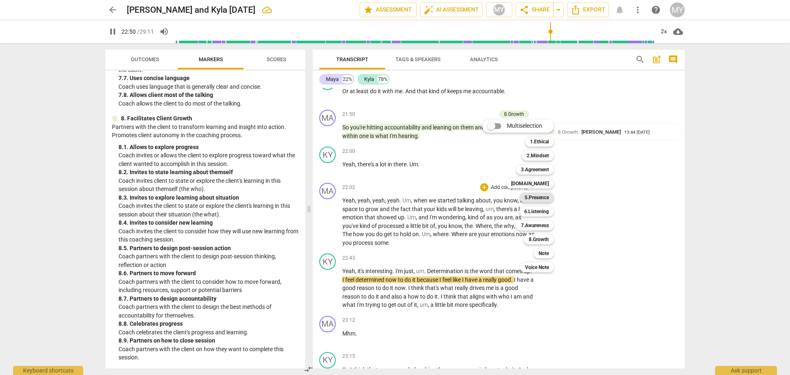
click at [546, 195] on b "5.Presence" at bounding box center [536, 198] width 24 height 10
type input "1371"
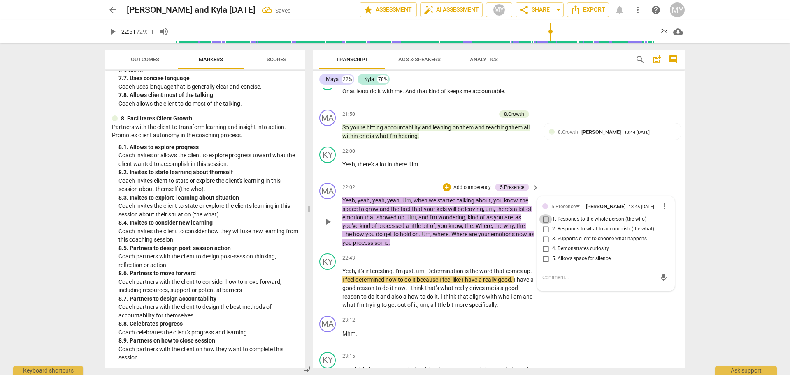
click at [545, 225] on input "1. Responds to the whole person (the who)" at bounding box center [545, 220] width 13 height 10
checkbox input "true"
click at [545, 234] on input "2. Responds to what to accomplish (the what)" at bounding box center [545, 230] width 13 height 10
checkbox input "true"
click at [543, 254] on input "4. Demonstrates curiosity" at bounding box center [545, 249] width 13 height 10
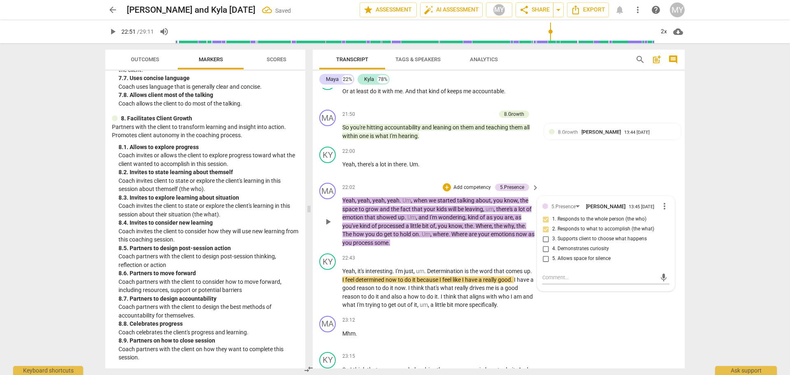
checkbox input "true"
click at [327, 227] on span "play_arrow" at bounding box center [328, 222] width 10 height 10
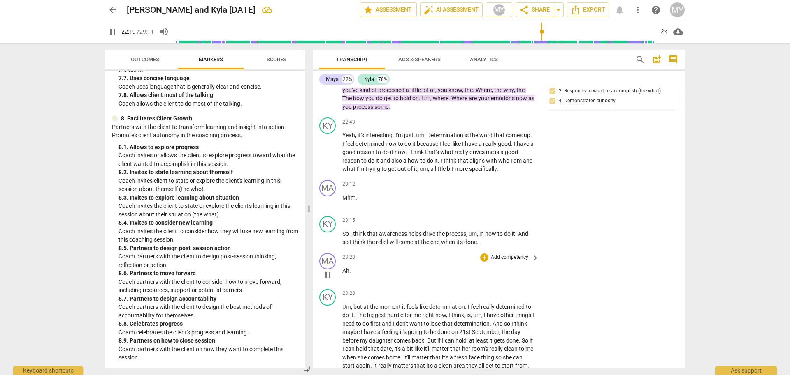
scroll to position [3380, 0]
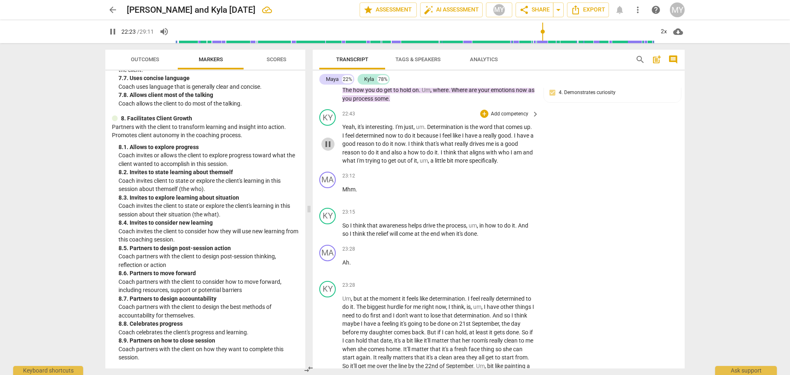
click at [325, 149] on span "pause" at bounding box center [328, 144] width 10 height 10
click at [325, 149] on span "play_arrow" at bounding box center [328, 144] width 10 height 10
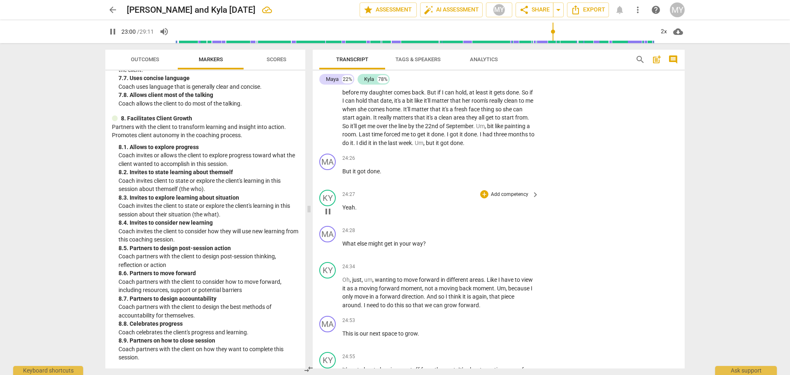
scroll to position [3638, 0]
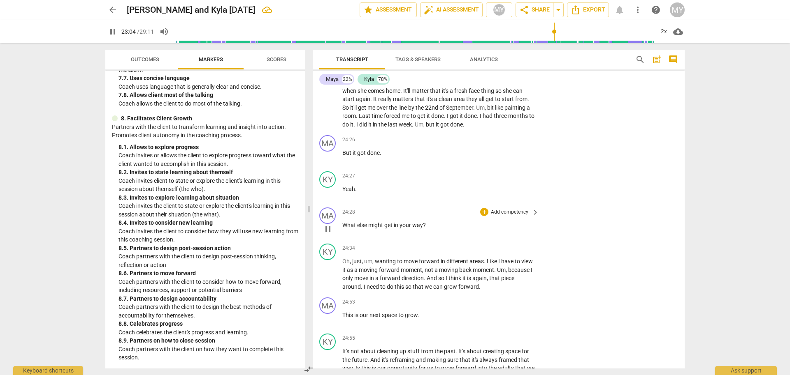
click at [506, 216] on p "Add competency" at bounding box center [509, 212] width 39 height 7
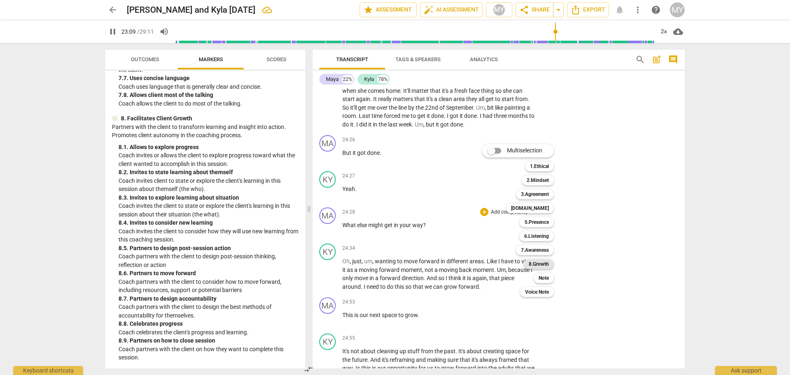
click at [544, 262] on b "8.Growth" at bounding box center [538, 264] width 20 height 10
type input "1389"
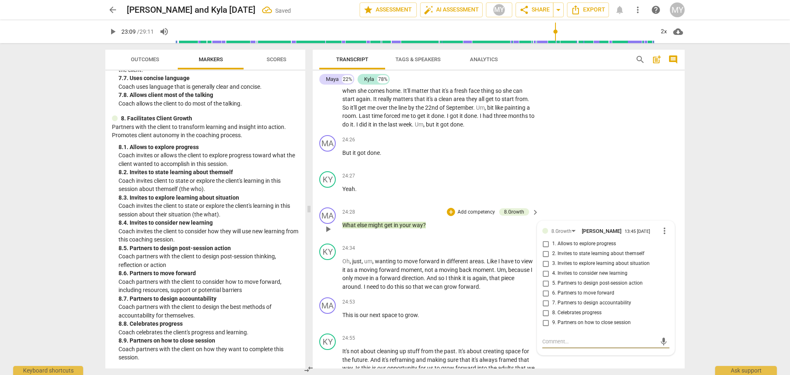
click at [545, 289] on input "5. Partners to design post-session action" at bounding box center [545, 284] width 13 height 10
checkbox input "true"
click at [329, 234] on span "play_arrow" at bounding box center [328, 230] width 10 height 10
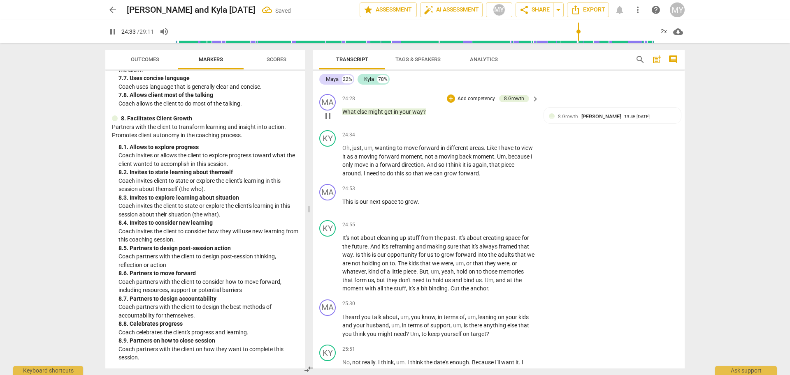
scroll to position [3754, 0]
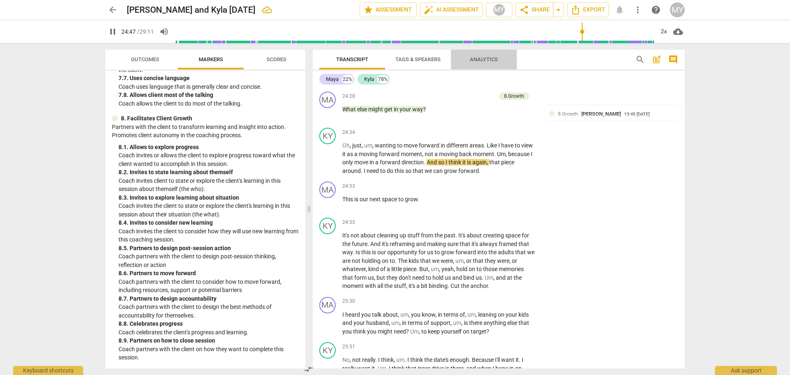
click at [487, 59] on span "Analytics" at bounding box center [484, 59] width 28 height 6
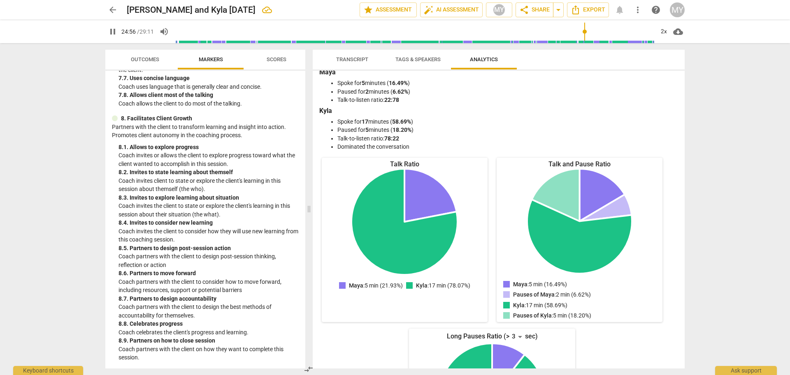
scroll to position [0, 0]
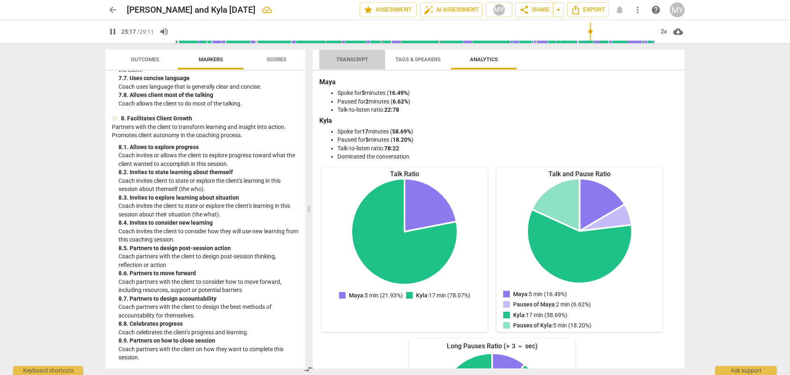
click at [352, 63] on span "Transcript" at bounding box center [352, 59] width 52 height 11
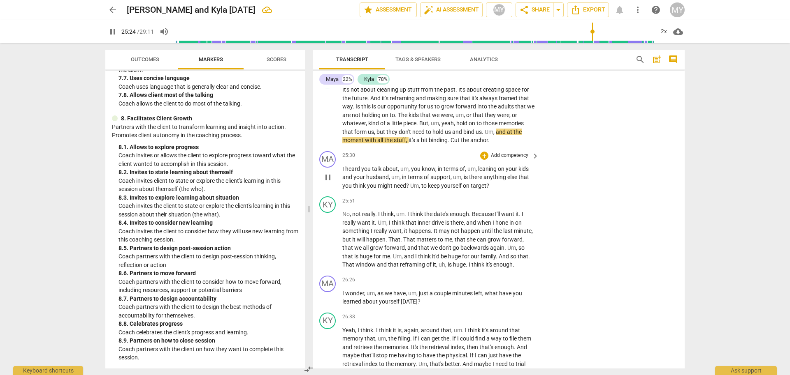
scroll to position [3900, 0]
click at [507, 160] on p "Add competency" at bounding box center [509, 156] width 39 height 7
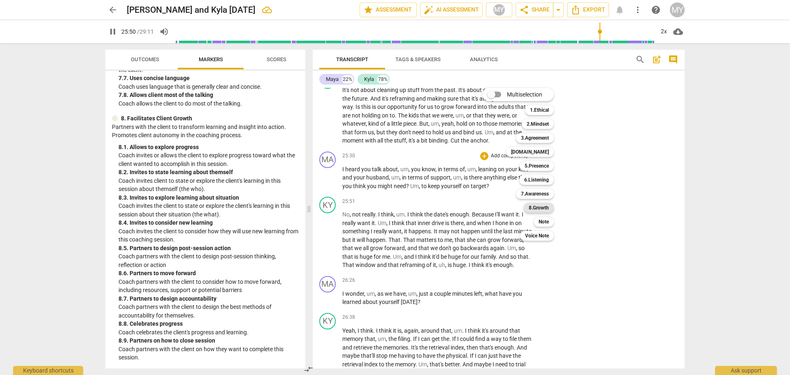
click at [541, 206] on b "8.Growth" at bounding box center [538, 208] width 20 height 10
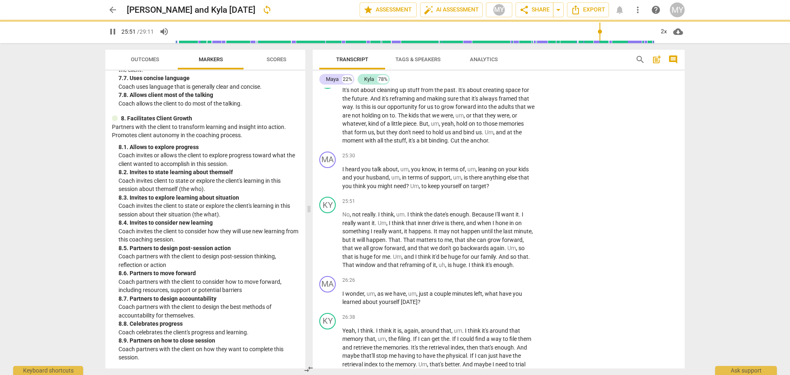
type input "1552"
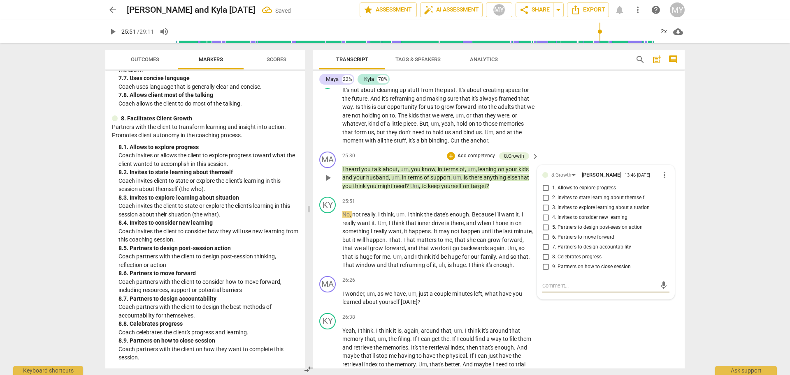
click at [544, 243] on input "6. Partners to move forward" at bounding box center [545, 238] width 13 height 10
checkbox input "true"
click at [544, 233] on input "5. Partners to design post-session action" at bounding box center [545, 228] width 13 height 10
checkbox input "true"
click at [544, 252] on input "7. Partners to design accountability" at bounding box center [545, 248] width 13 height 10
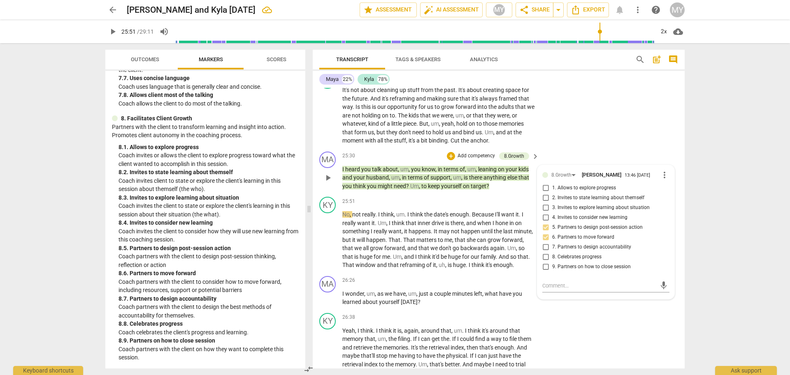
checkbox input "true"
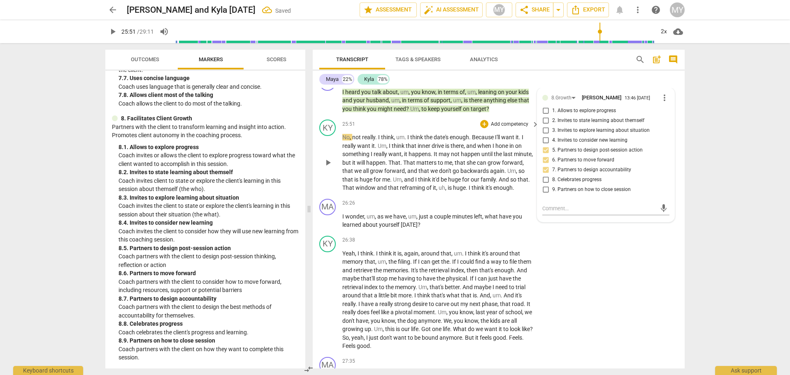
scroll to position [3981, 0]
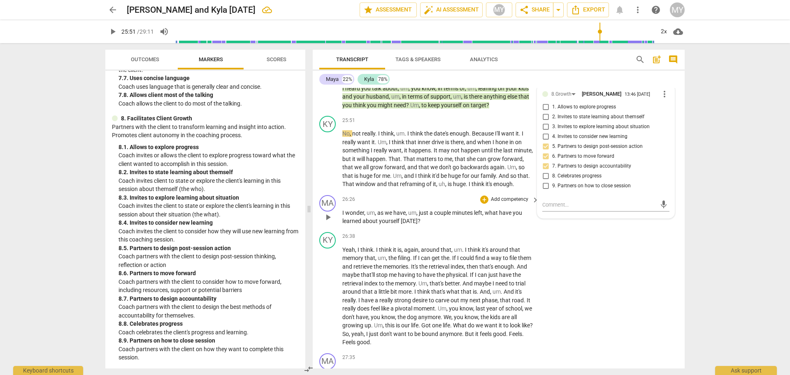
click at [507, 204] on p "Add competency" at bounding box center [509, 199] width 39 height 7
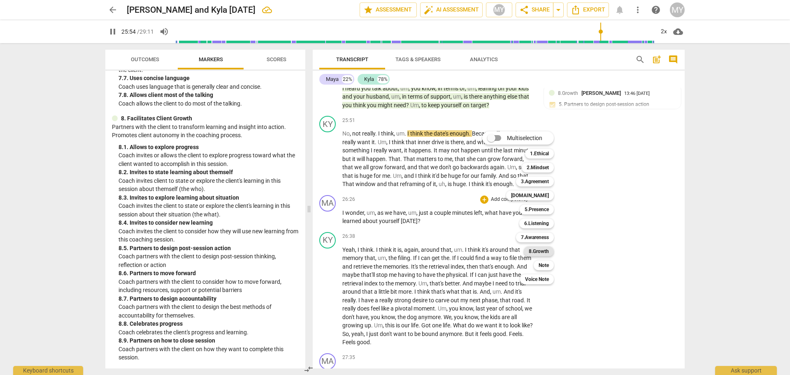
click at [538, 254] on b "8.Growth" at bounding box center [538, 252] width 20 height 10
type input "1554"
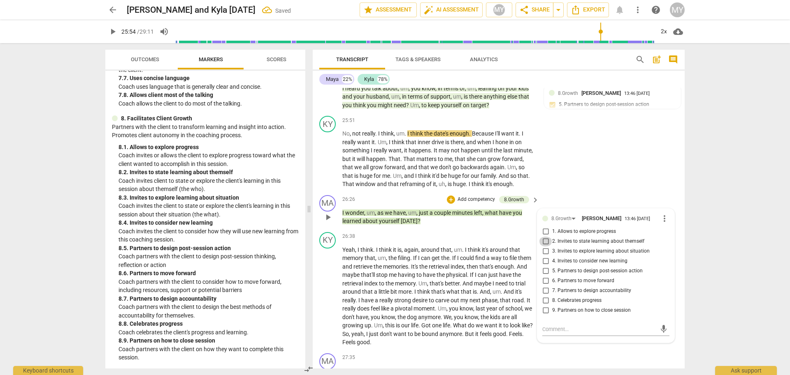
click at [543, 247] on input "2. Invites to state learning about themself" at bounding box center [545, 242] width 13 height 10
checkbox input "true"
click at [545, 316] on input "9. Partners on how to close session" at bounding box center [545, 311] width 13 height 10
checkbox input "true"
click at [544, 237] on input "1. Allows to explore progress" at bounding box center [545, 232] width 13 height 10
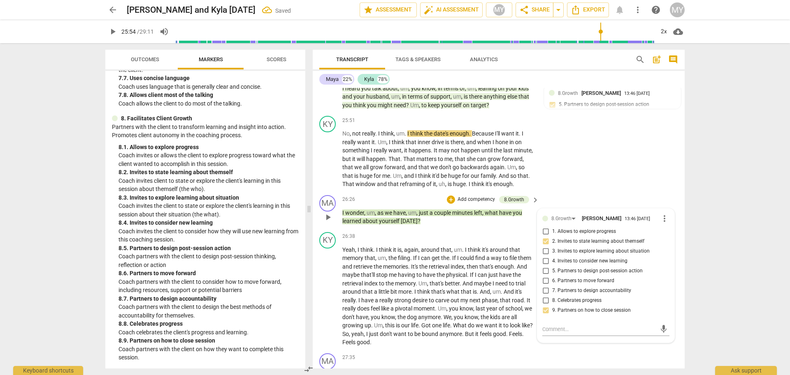
checkbox input "true"
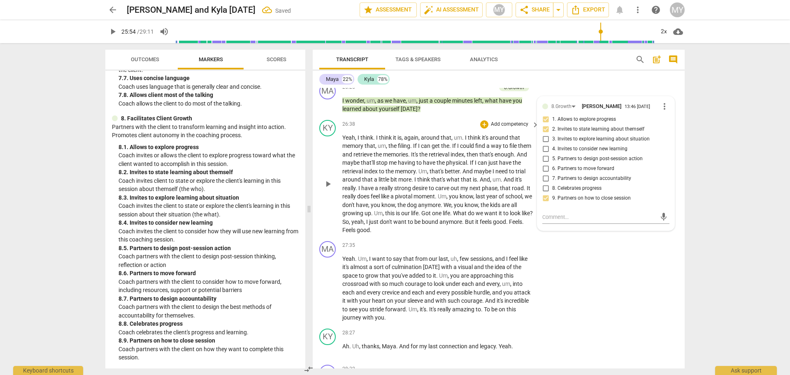
scroll to position [4191, 0]
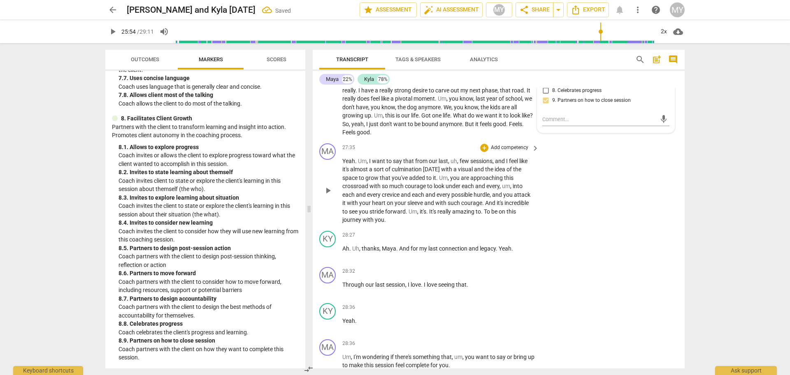
click at [509, 152] on p "Add competency" at bounding box center [509, 147] width 39 height 7
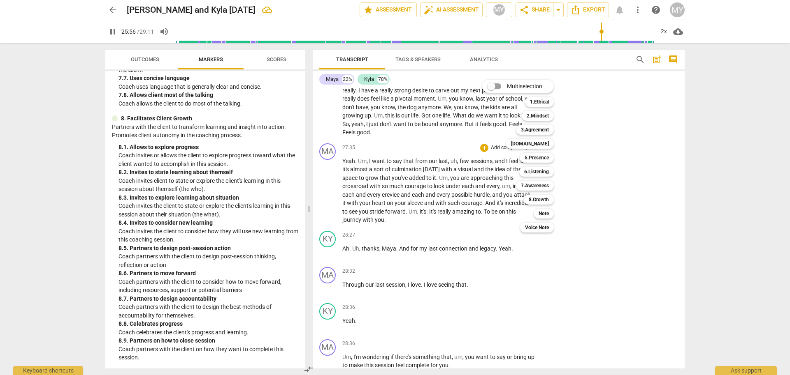
click at [338, 200] on div at bounding box center [395, 187] width 790 height 375
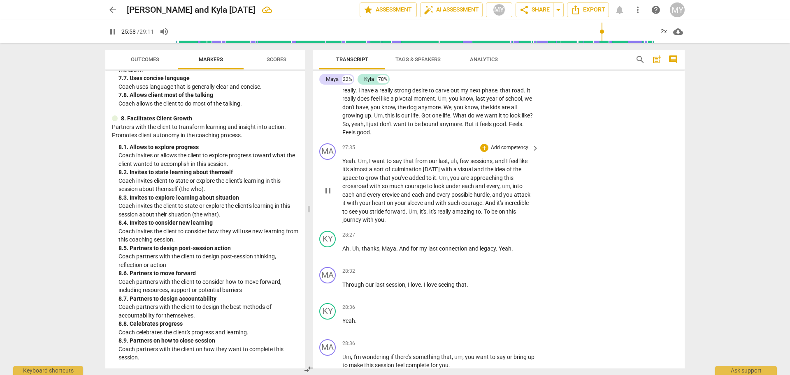
click at [330, 196] on span "pause" at bounding box center [328, 191] width 10 height 10
click at [330, 196] on span "play_arrow" at bounding box center [328, 191] width 10 height 10
click at [506, 152] on p "Add competency" at bounding box center [509, 147] width 39 height 7
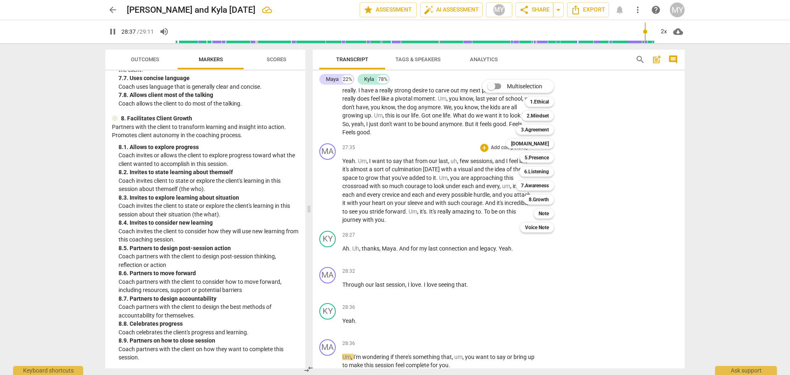
click at [457, 282] on div at bounding box center [395, 187] width 790 height 375
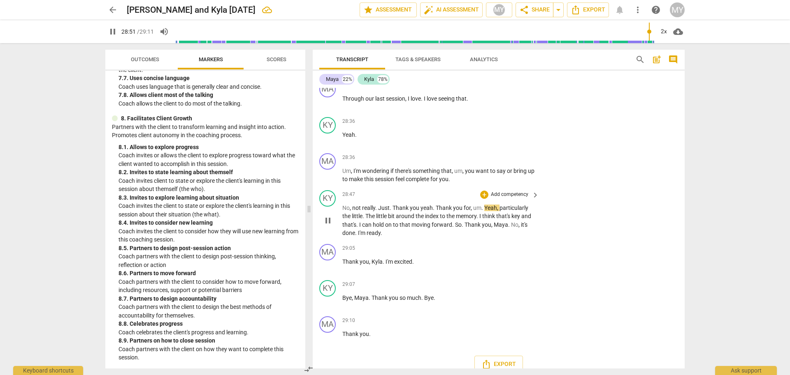
scroll to position [4397, 0]
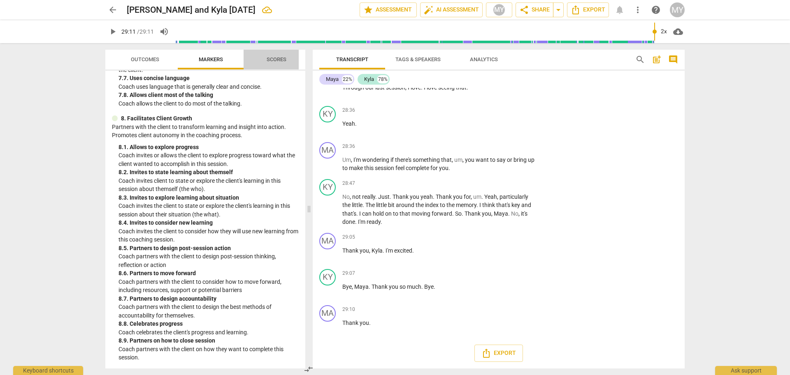
click at [271, 62] on span "Scores" at bounding box center [276, 59] width 20 height 6
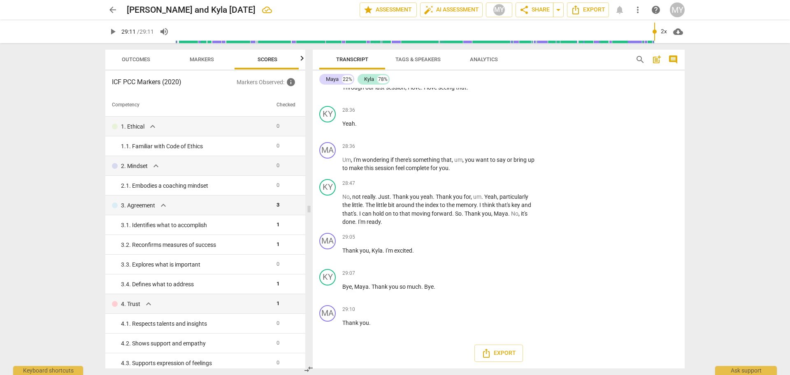
type input "1751"
click at [582, 10] on span "Export" at bounding box center [587, 10] width 35 height 10
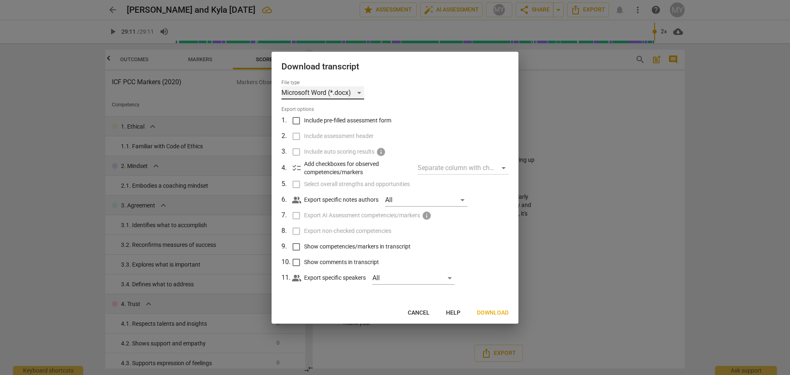
click at [336, 94] on div "Microsoft Word (*.docx)" at bounding box center [322, 92] width 83 height 13
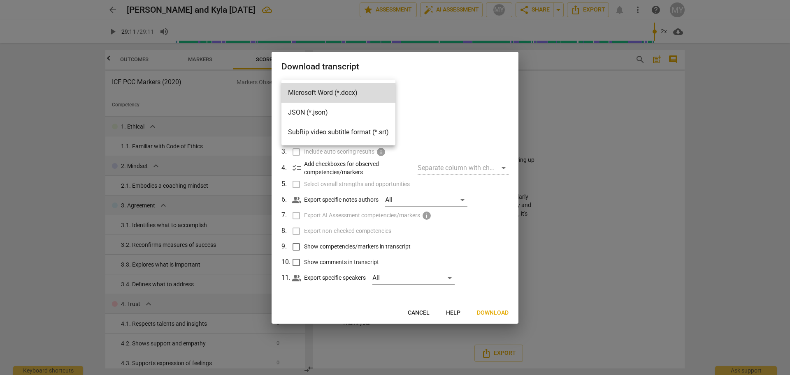
click at [442, 109] on div at bounding box center [395, 187] width 790 height 375
